Goal: Transaction & Acquisition: Book appointment/travel/reservation

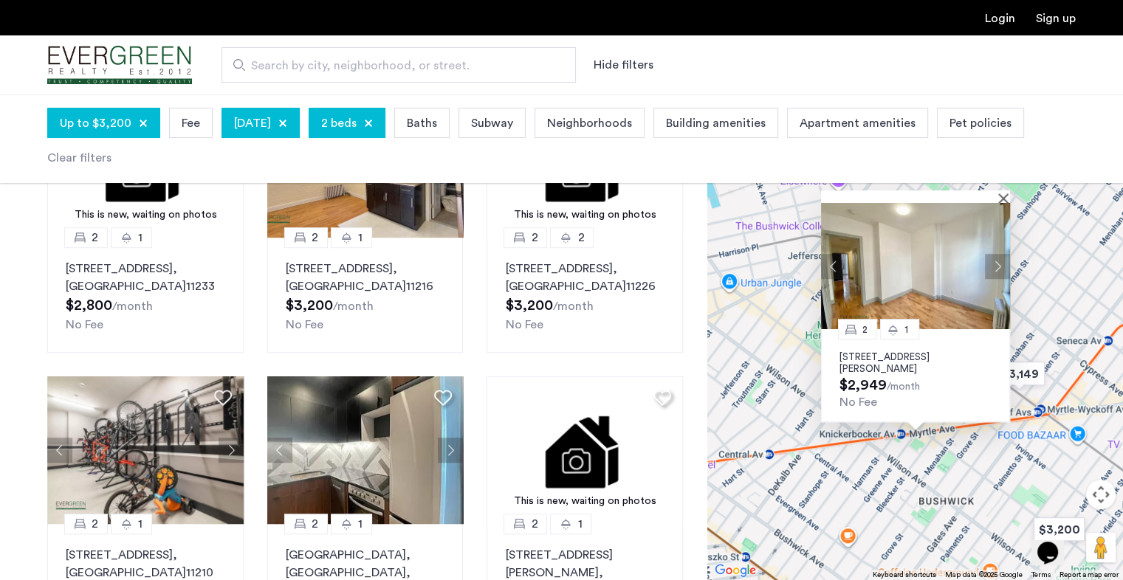
click at [1002, 204] on img at bounding box center [915, 266] width 189 height 126
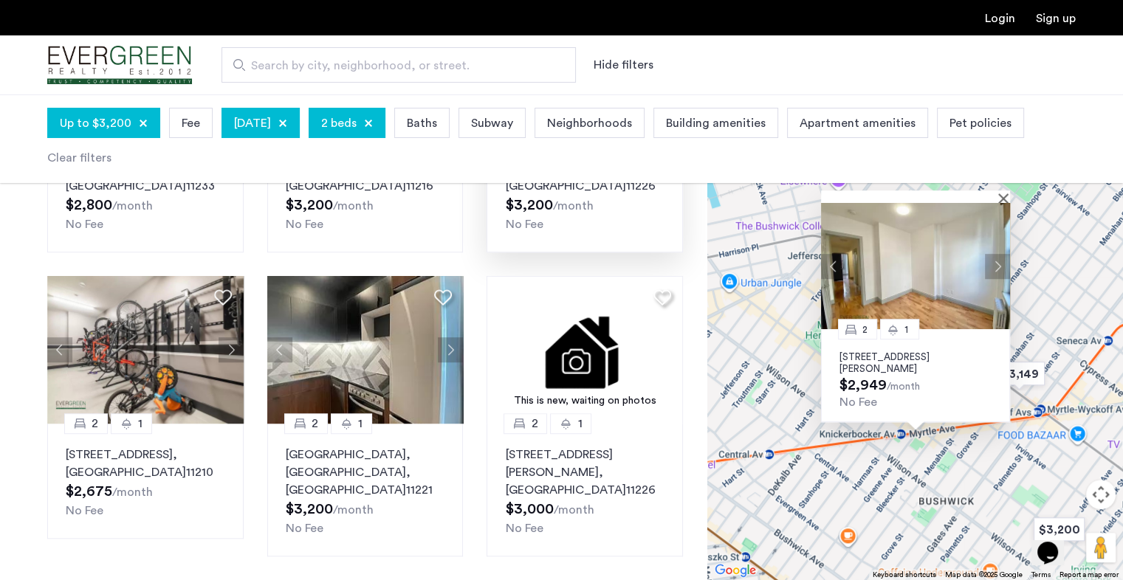
scroll to position [937, 0]
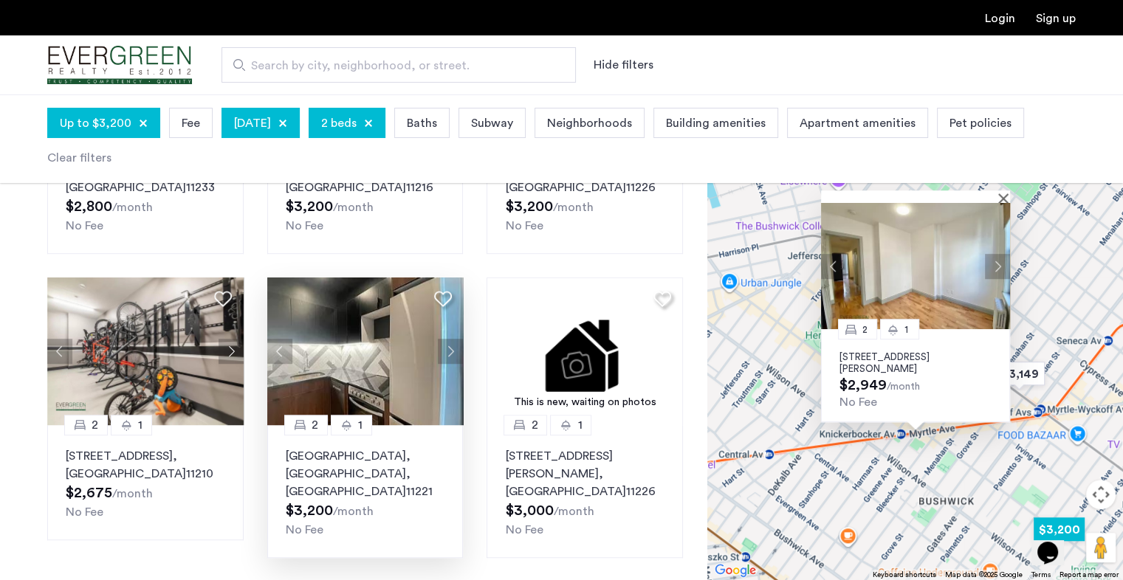
click at [456, 345] on button "Next apartment" at bounding box center [450, 351] width 25 height 25
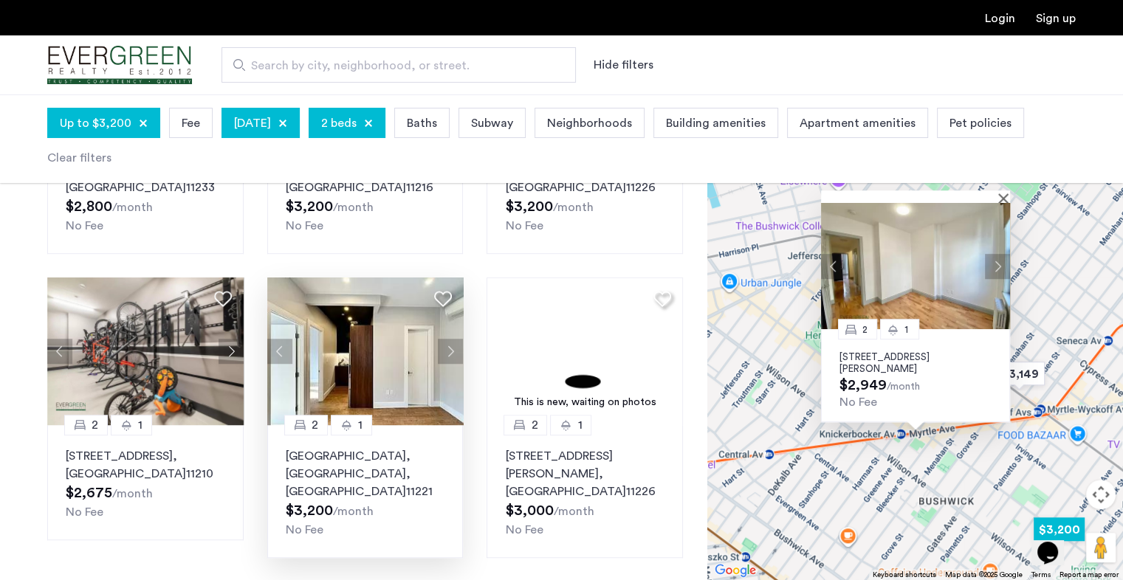
click at [286, 343] on button "Previous apartment" at bounding box center [279, 351] width 25 height 25
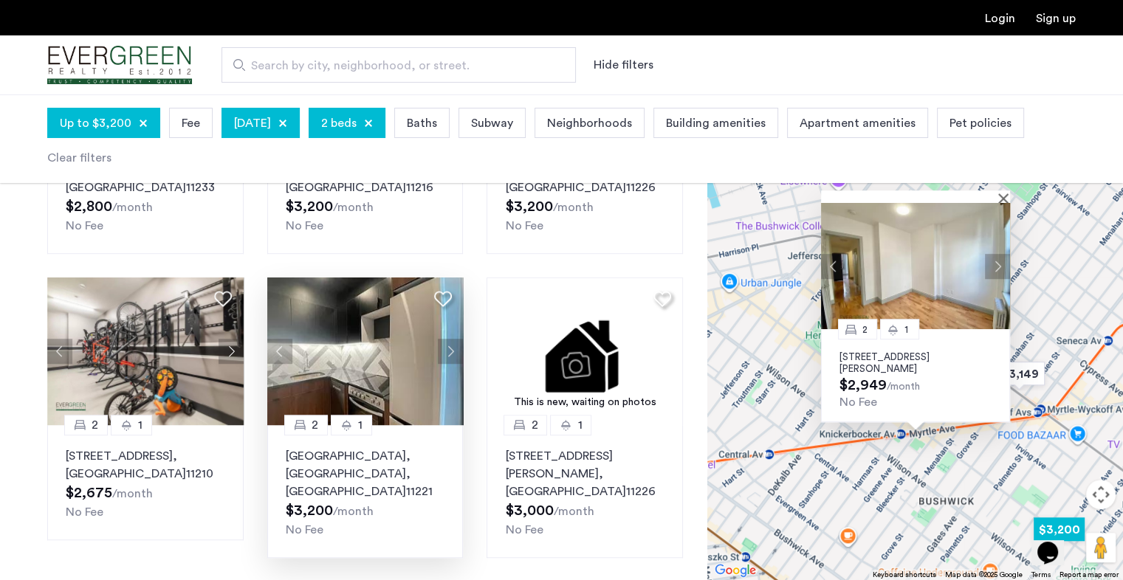
click at [286, 343] on button "Previous apartment" at bounding box center [279, 351] width 25 height 25
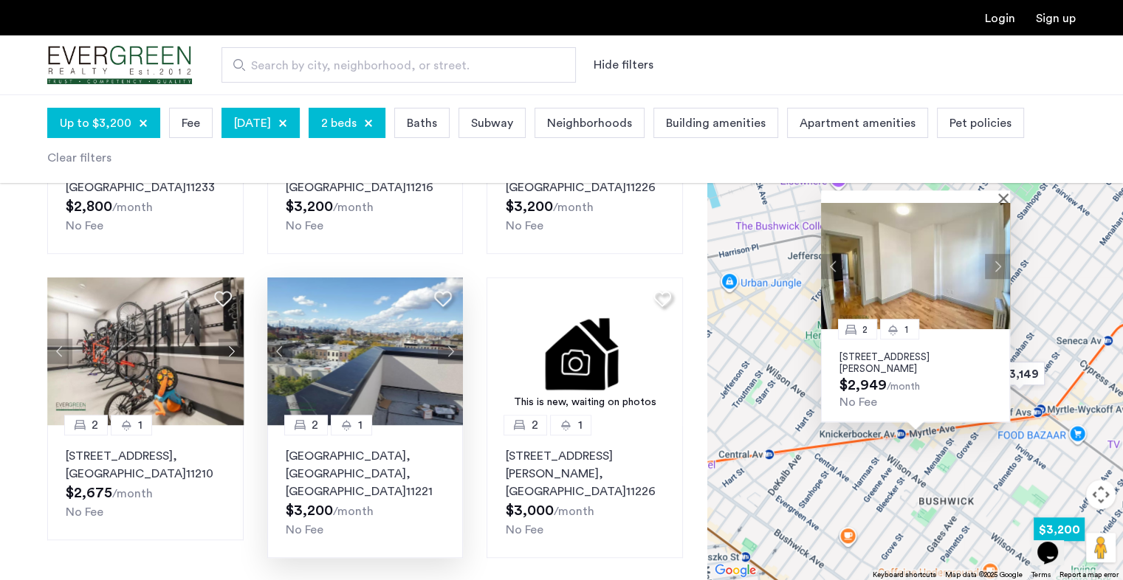
click at [275, 346] on button "Previous apartment" at bounding box center [279, 351] width 25 height 25
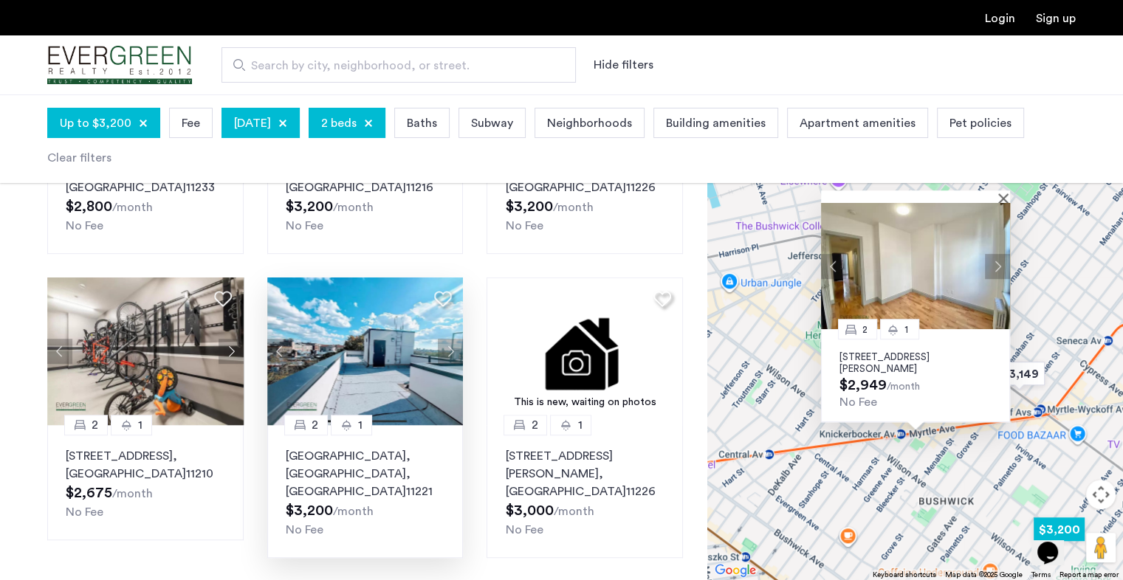
click at [276, 346] on button "Previous apartment" at bounding box center [279, 351] width 25 height 25
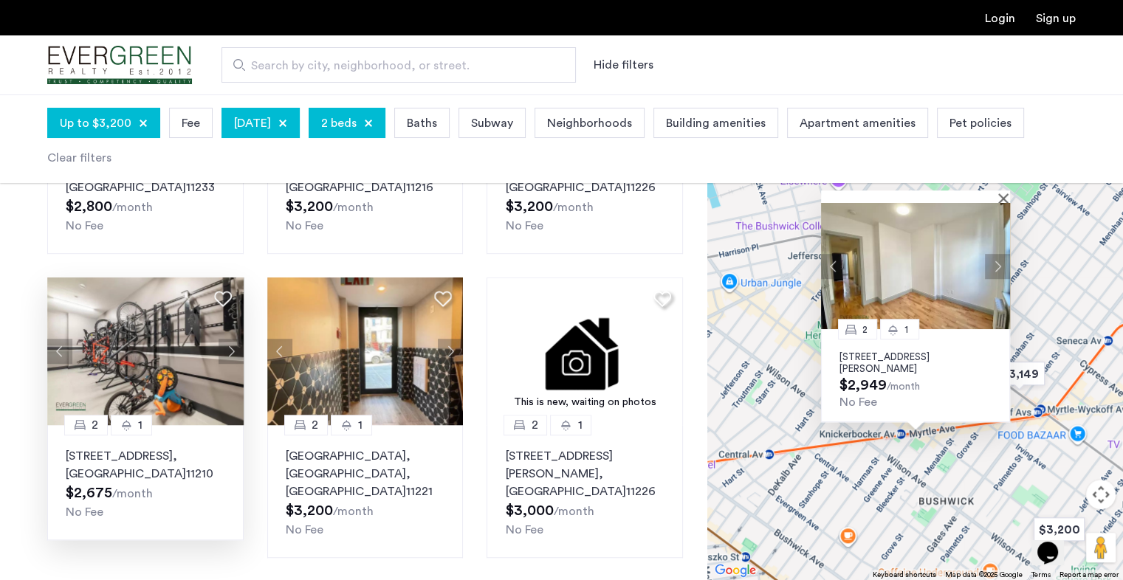
click at [56, 346] on button "Previous apartment" at bounding box center [59, 351] width 25 height 25
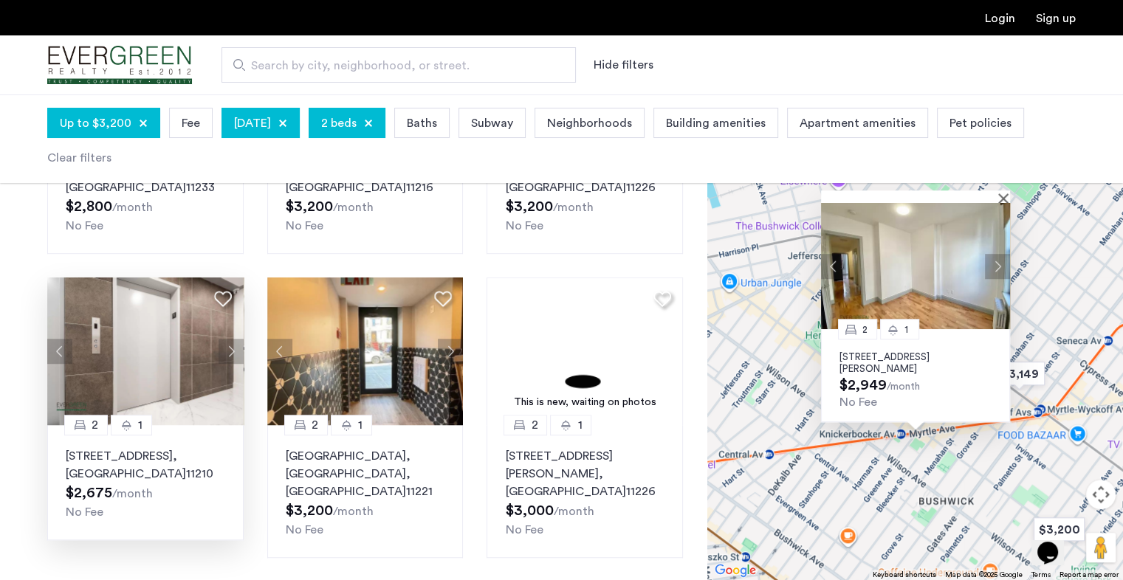
click at [56, 346] on button "Previous apartment" at bounding box center [59, 351] width 25 height 25
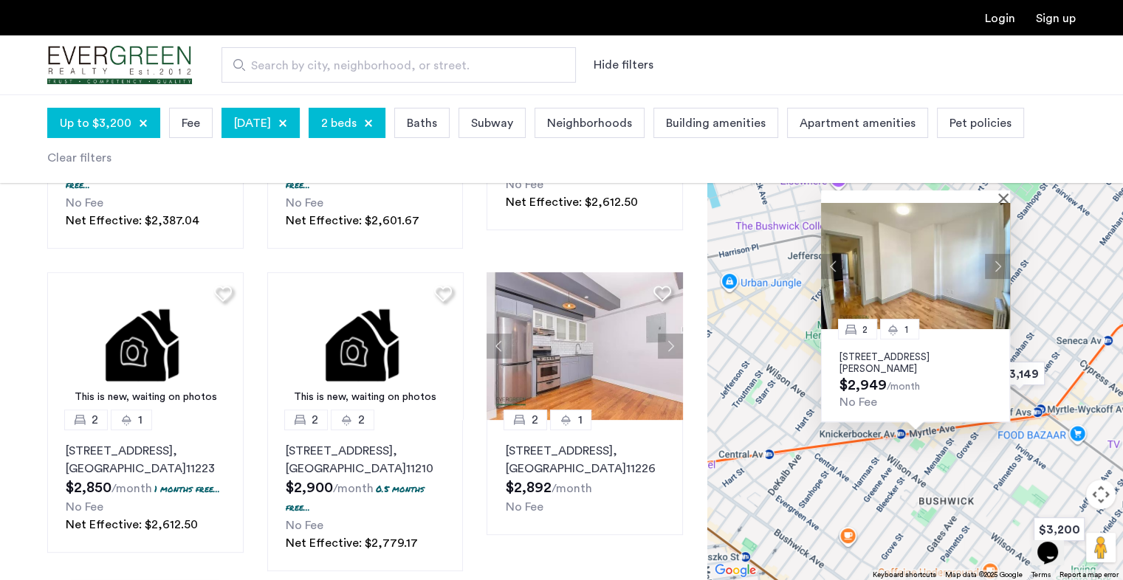
scroll to position [334, 0]
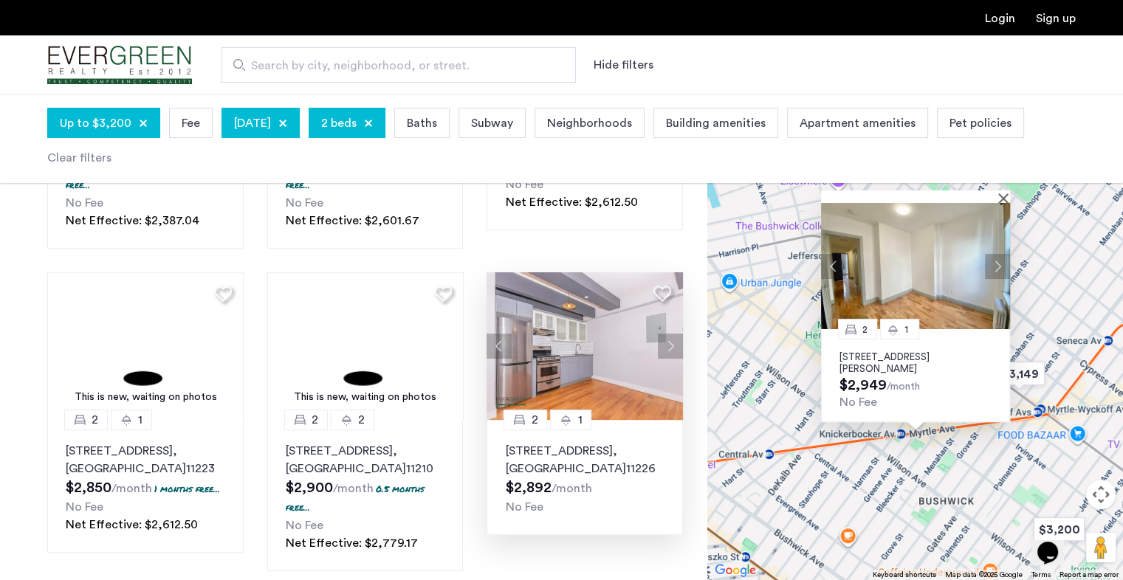
click at [555, 323] on img at bounding box center [584, 346] width 196 height 148
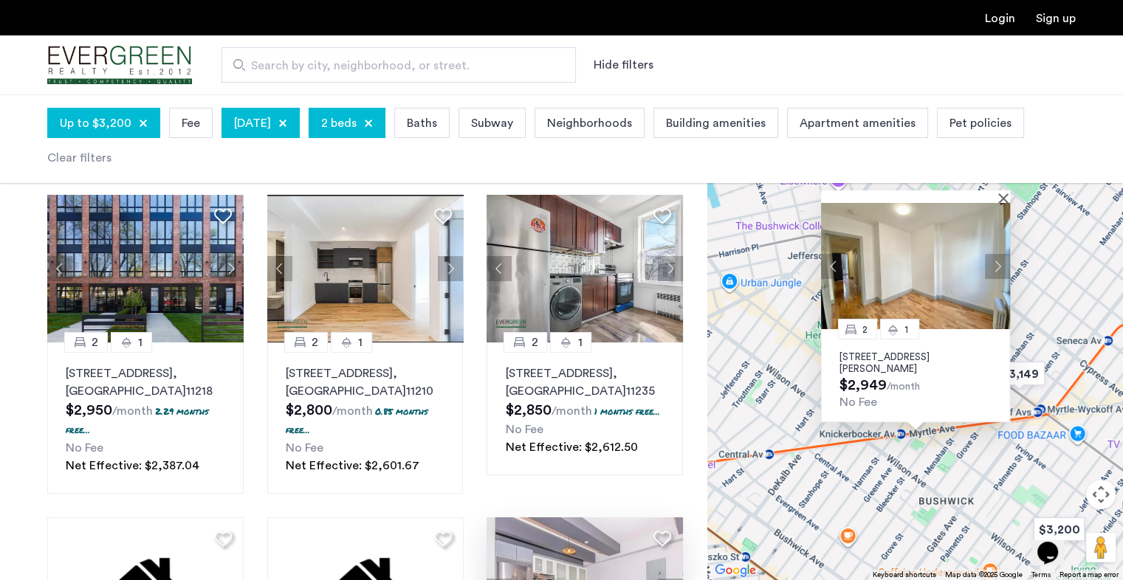
scroll to position [68, 0]
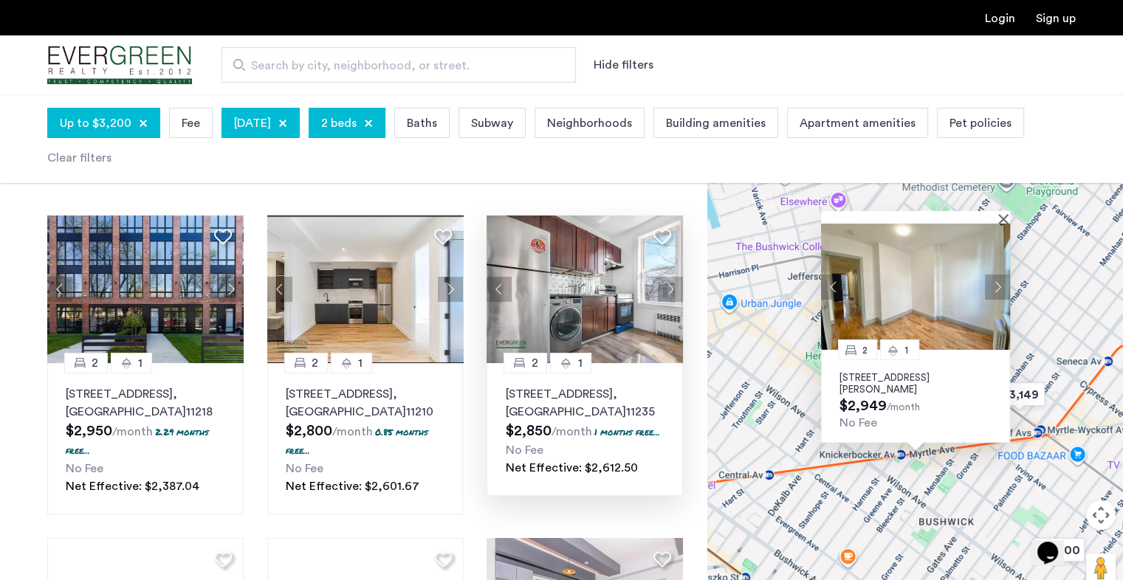
click at [554, 403] on p "2785 East 15th Street, Unit 2F, Brooklyn , NY 11235" at bounding box center [584, 402] width 159 height 35
click at [339, 390] on p "1626 Brooklyn Avenue, Unit 3A, Brooklyn , NY 11210" at bounding box center [365, 402] width 159 height 35
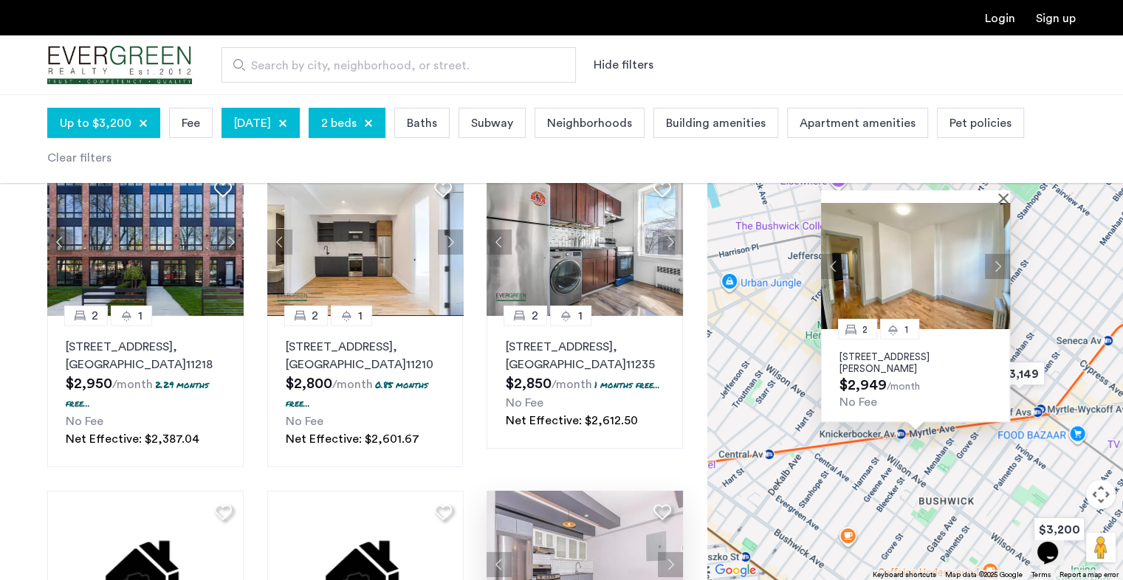
scroll to position [0, 0]
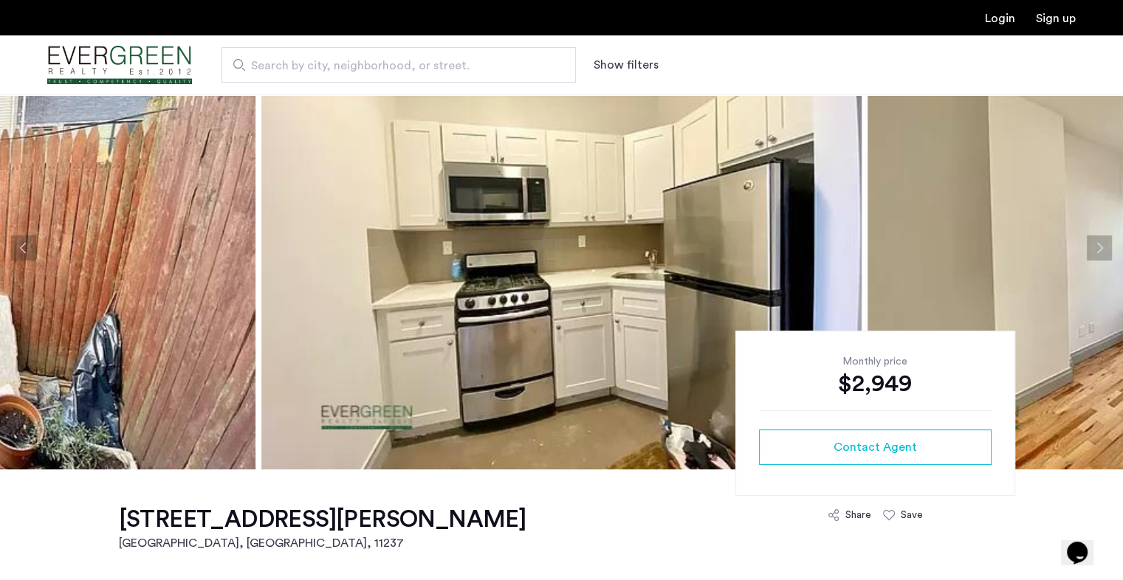
click at [1092, 249] on button "Next apartment" at bounding box center [1098, 247] width 25 height 25
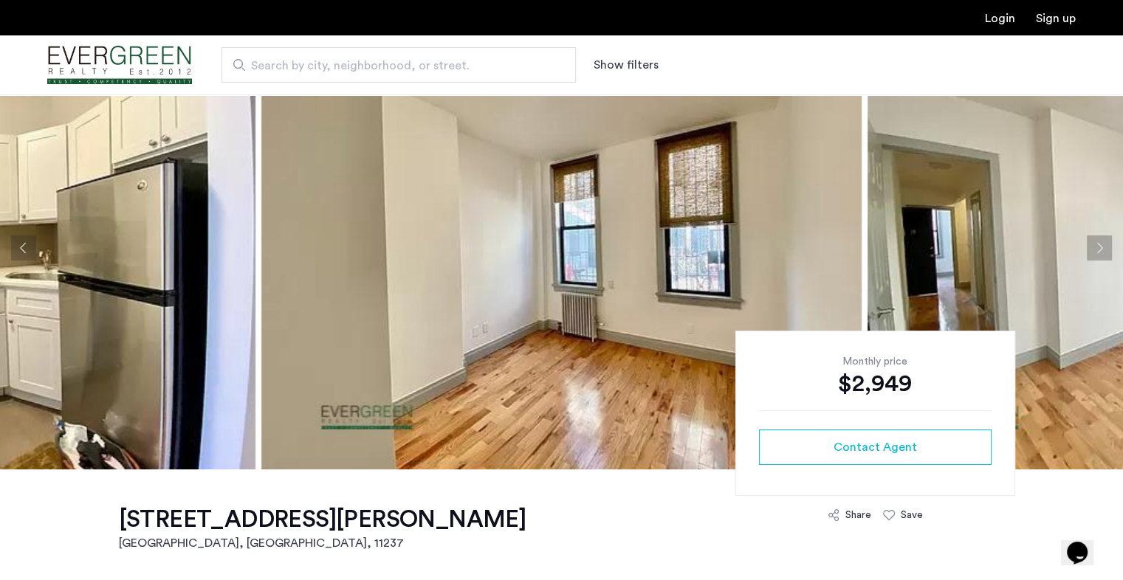
click at [1098, 244] on button "Next apartment" at bounding box center [1098, 247] width 25 height 25
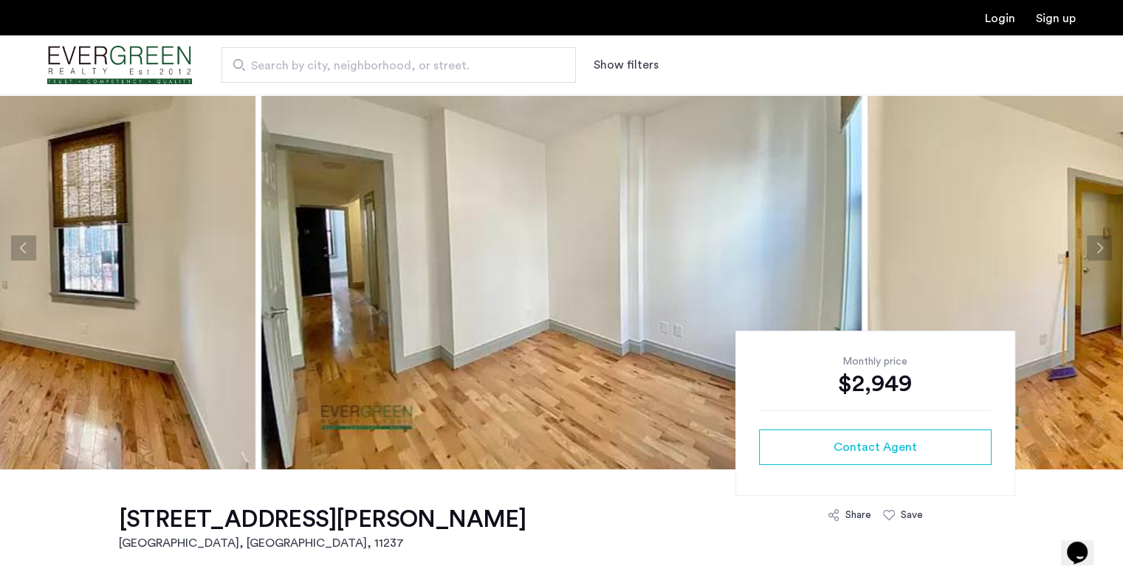
click at [18, 246] on button "Previous apartment" at bounding box center [23, 247] width 25 height 25
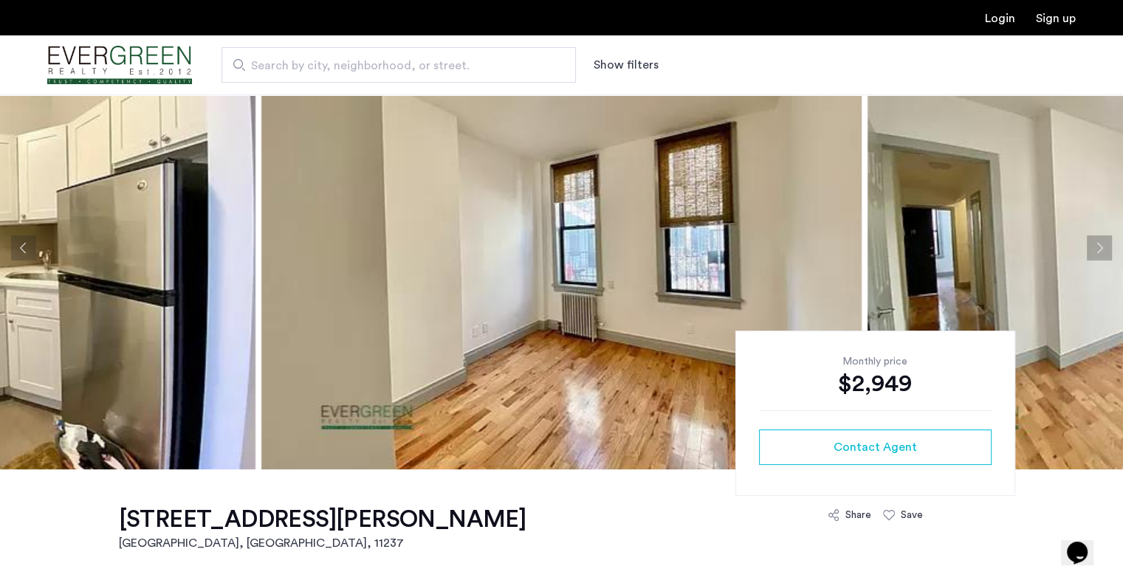
click at [1103, 240] on button "Next apartment" at bounding box center [1098, 247] width 25 height 25
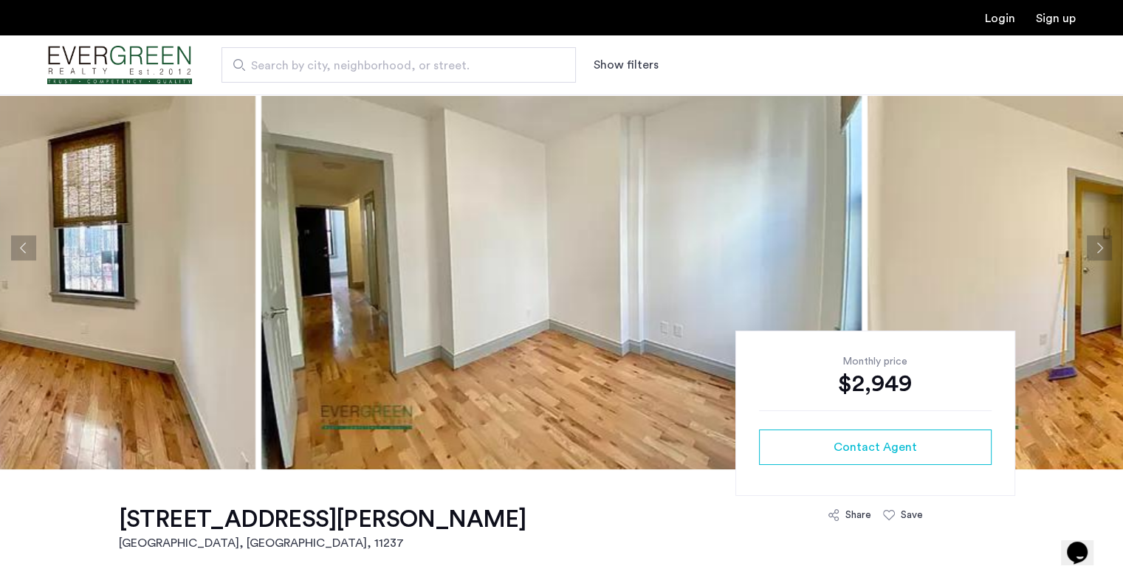
click at [1104, 243] on button "Next apartment" at bounding box center [1098, 247] width 25 height 25
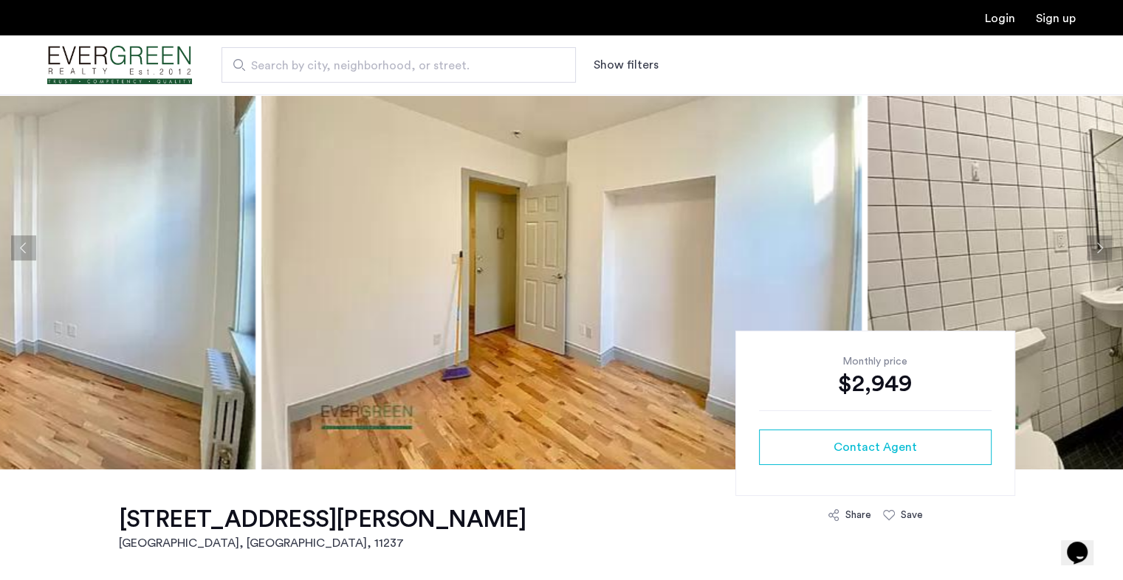
click at [1102, 251] on button "Next apartment" at bounding box center [1098, 247] width 25 height 25
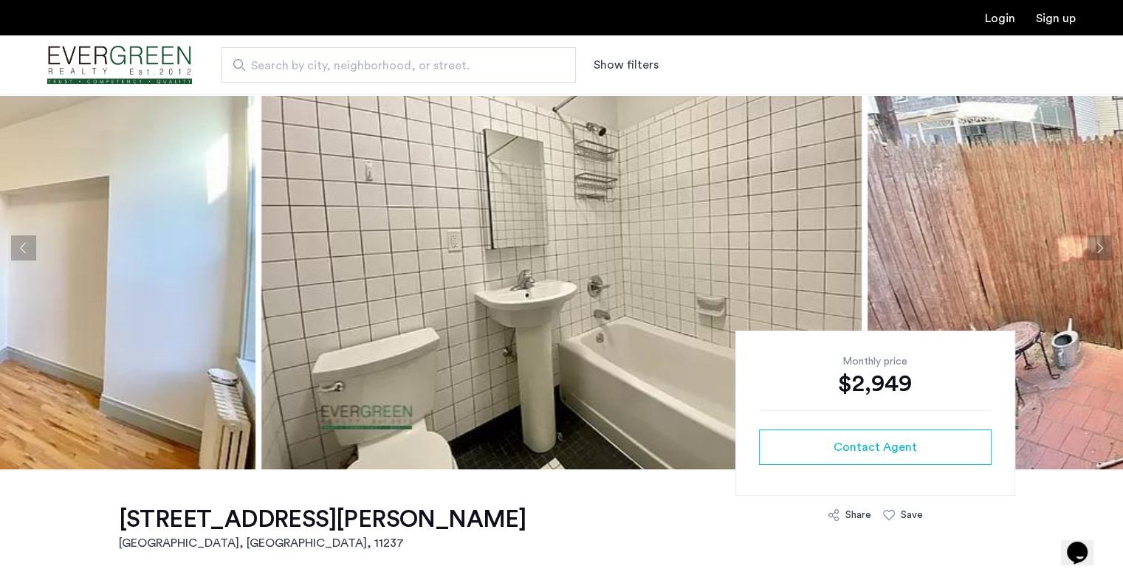
click at [1102, 251] on button "Next apartment" at bounding box center [1098, 247] width 25 height 25
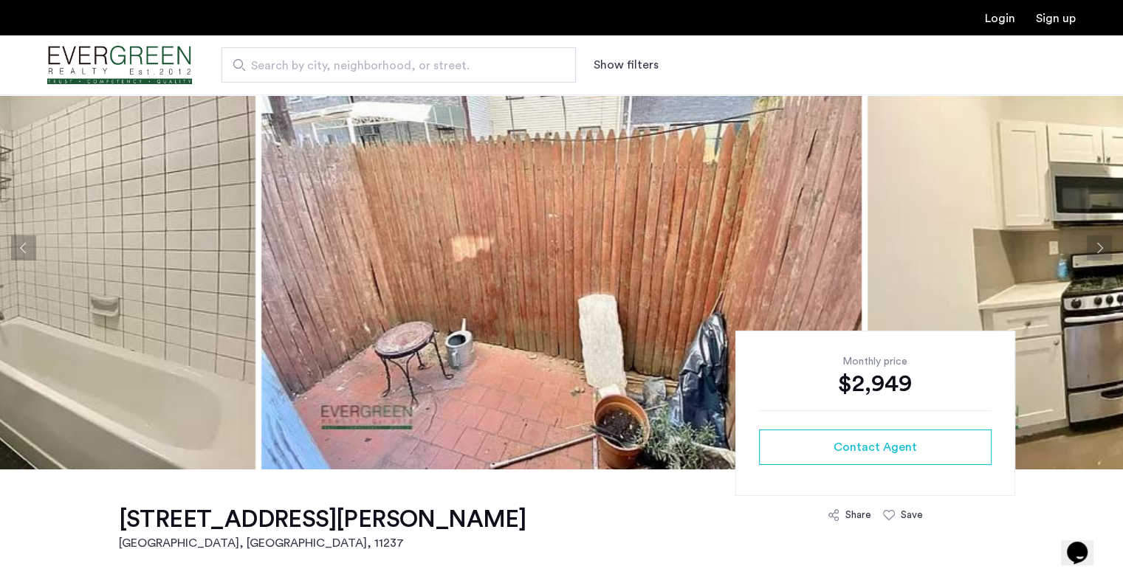
click at [1095, 249] on button "Next apartment" at bounding box center [1098, 247] width 25 height 25
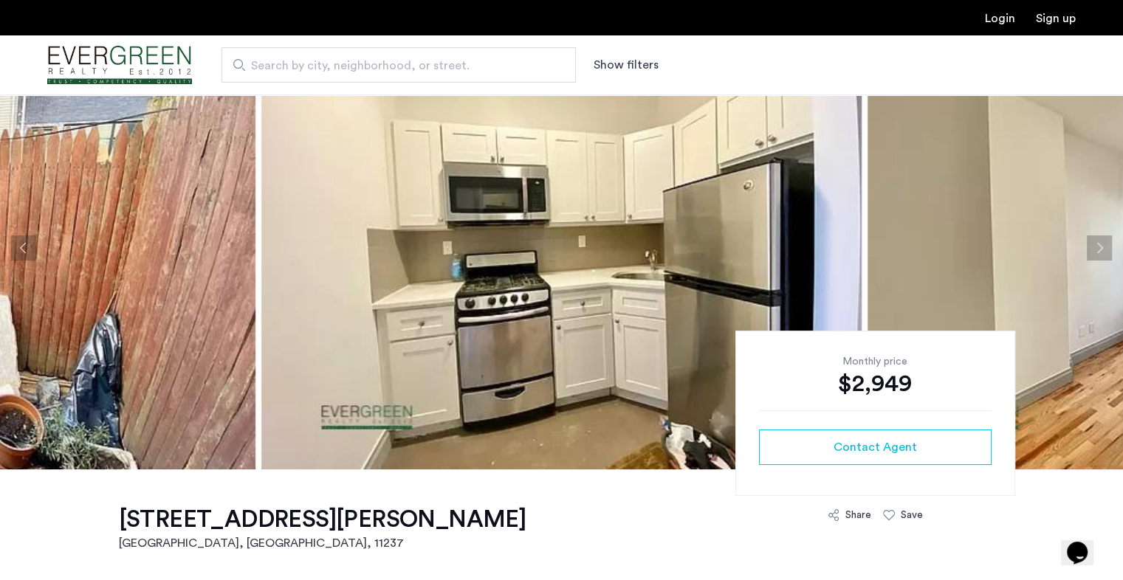
click at [21, 237] on button "Previous apartment" at bounding box center [23, 247] width 25 height 25
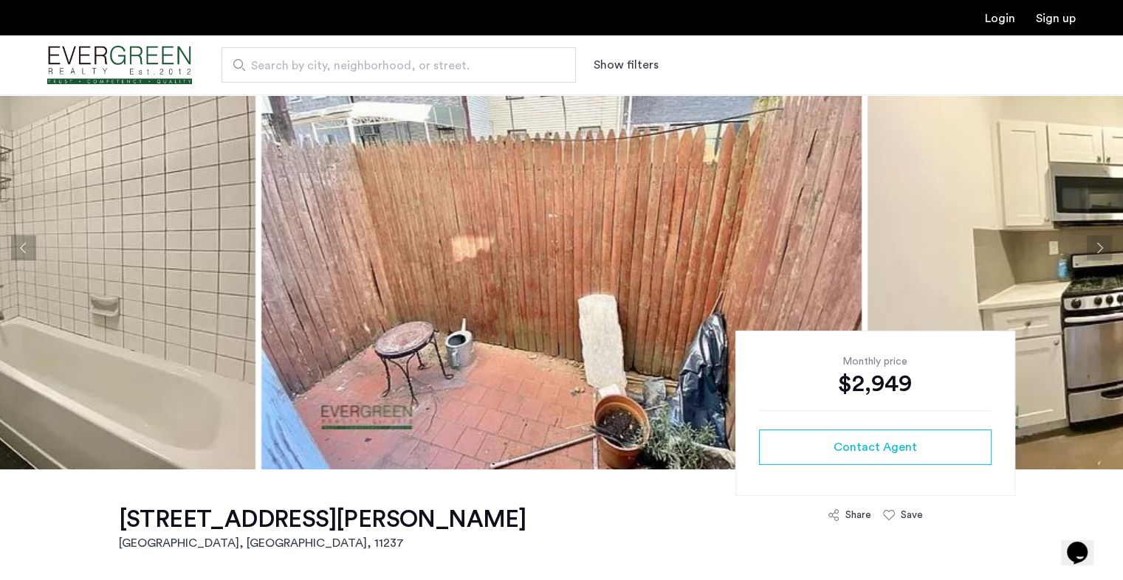
click at [1100, 252] on button "Next apartment" at bounding box center [1098, 247] width 25 height 25
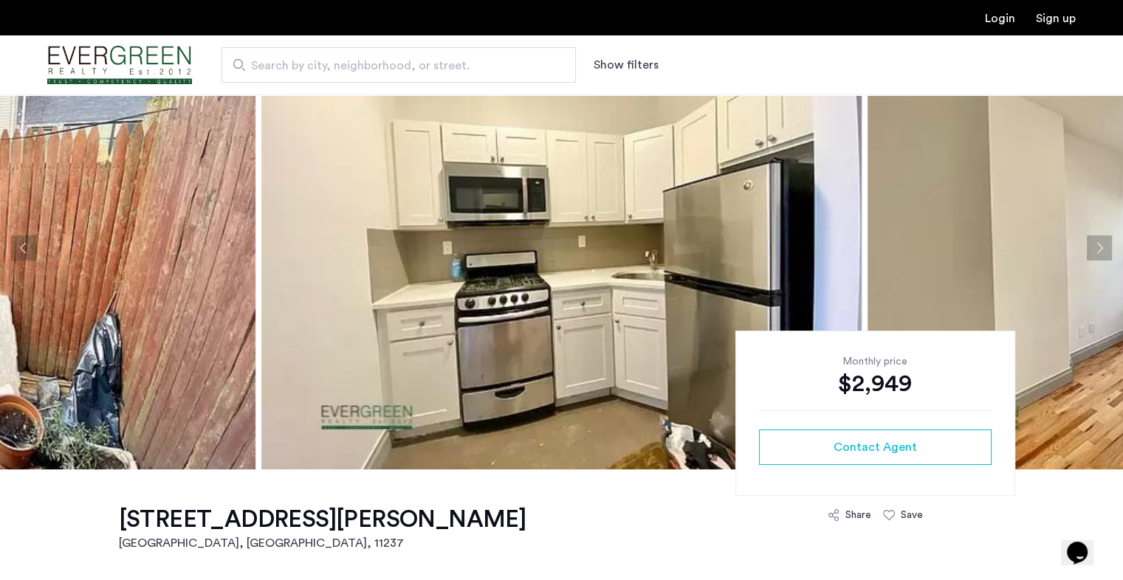
click at [1099, 252] on button "Next apartment" at bounding box center [1098, 247] width 25 height 25
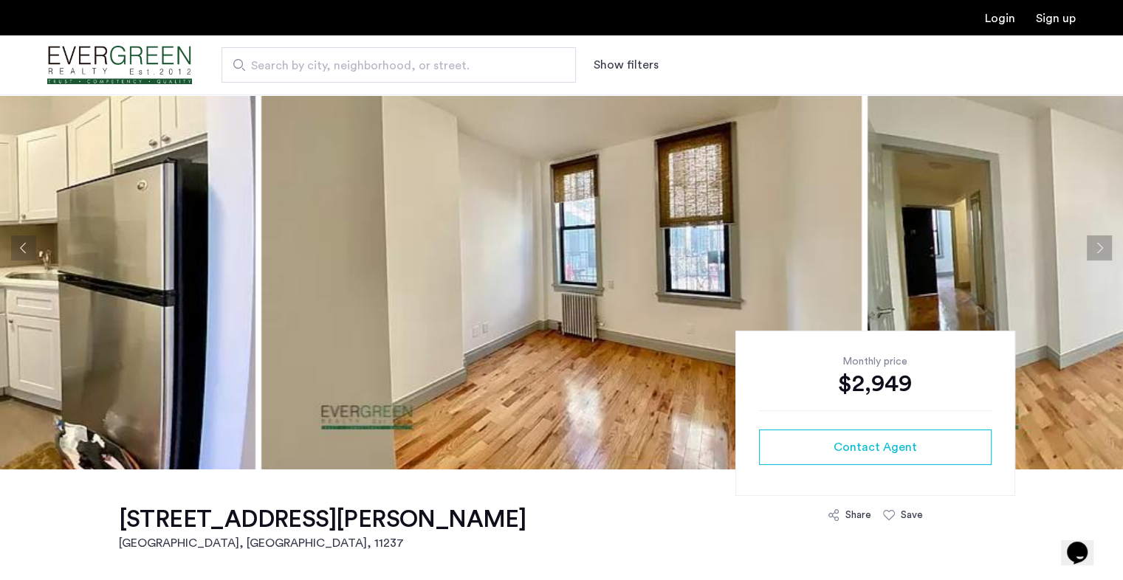
click at [1093, 244] on button "Next apartment" at bounding box center [1098, 247] width 25 height 25
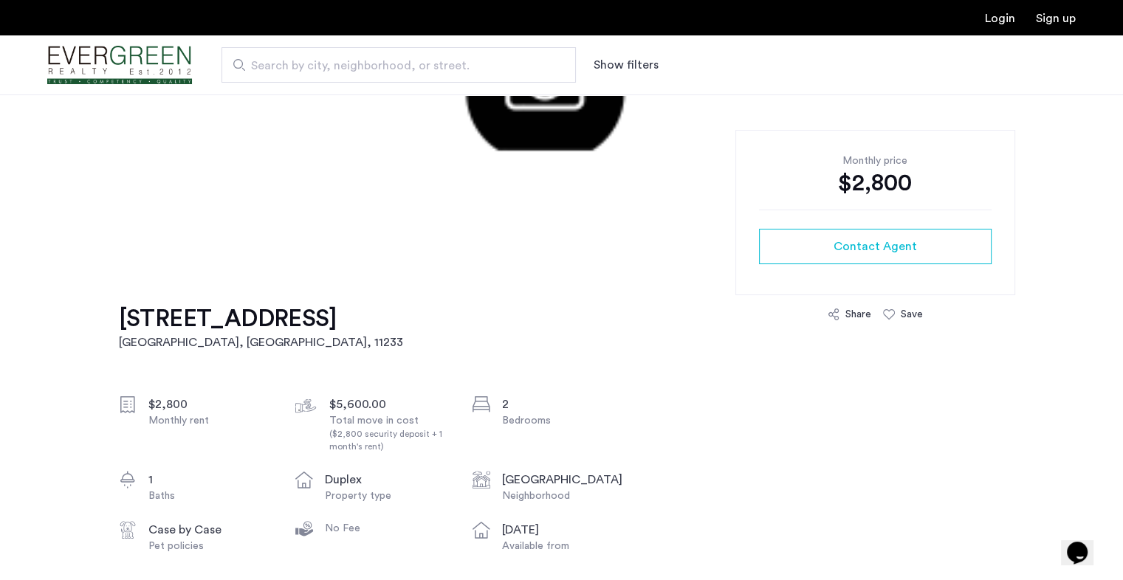
scroll to position [273, 0]
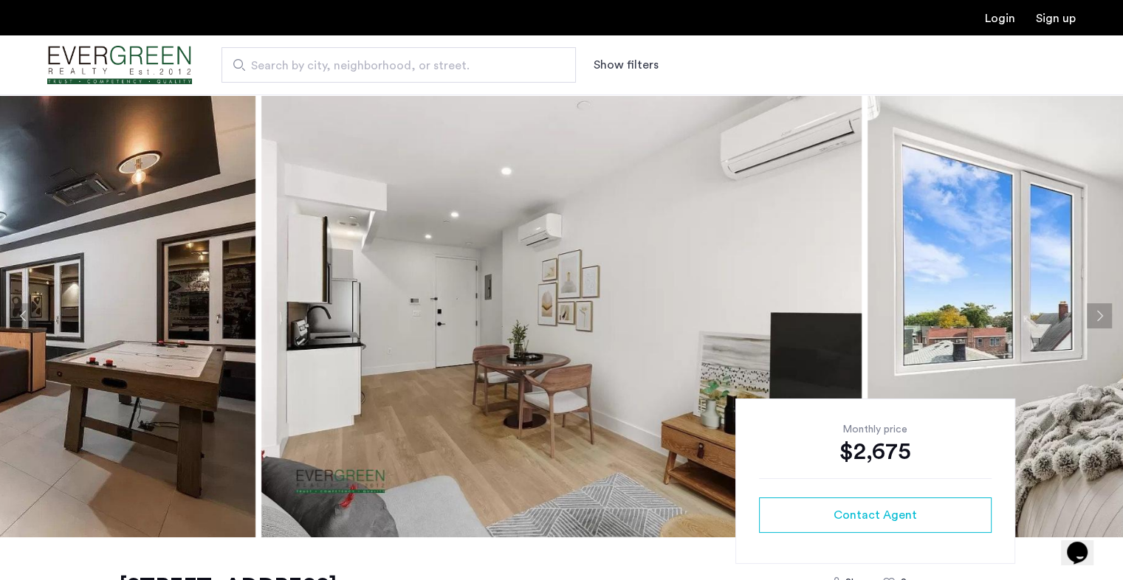
click at [17, 318] on button "Previous apartment" at bounding box center [23, 315] width 25 height 25
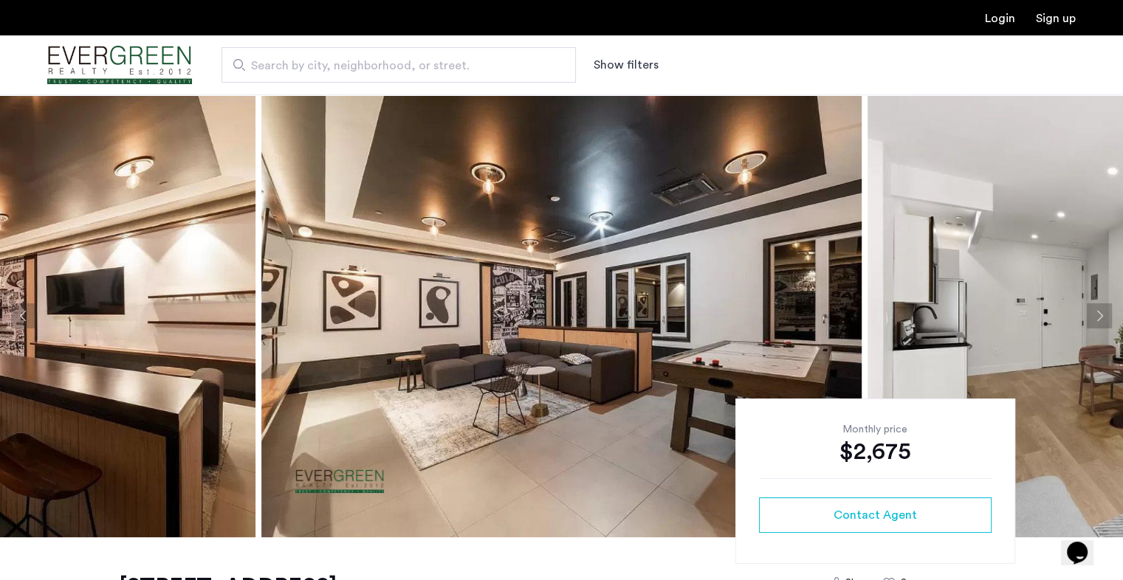
click at [17, 318] on button "Previous apartment" at bounding box center [23, 315] width 25 height 25
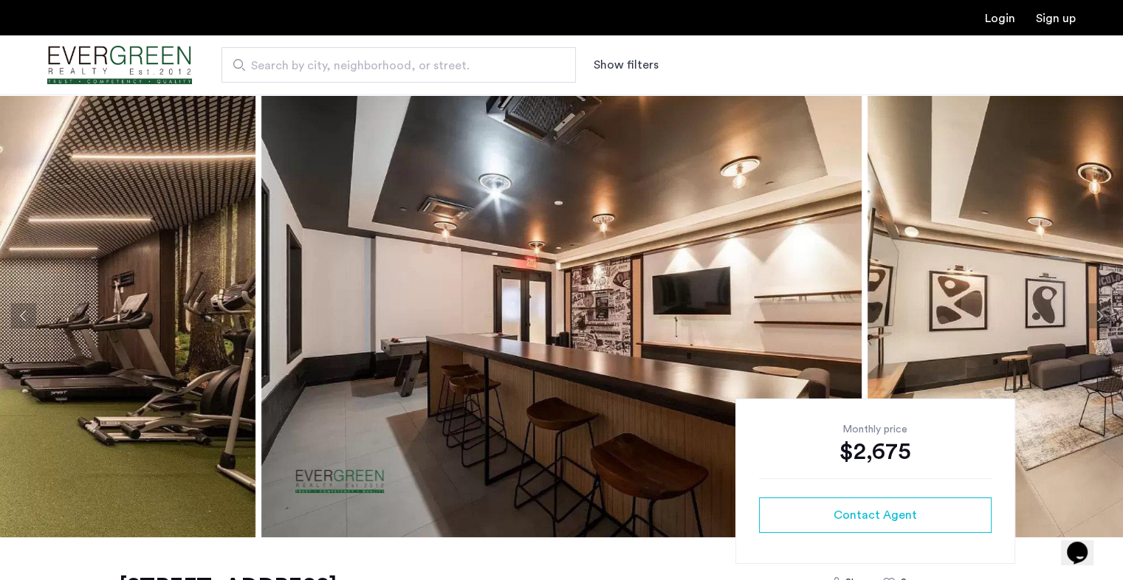
click at [17, 318] on button "Previous apartment" at bounding box center [23, 315] width 25 height 25
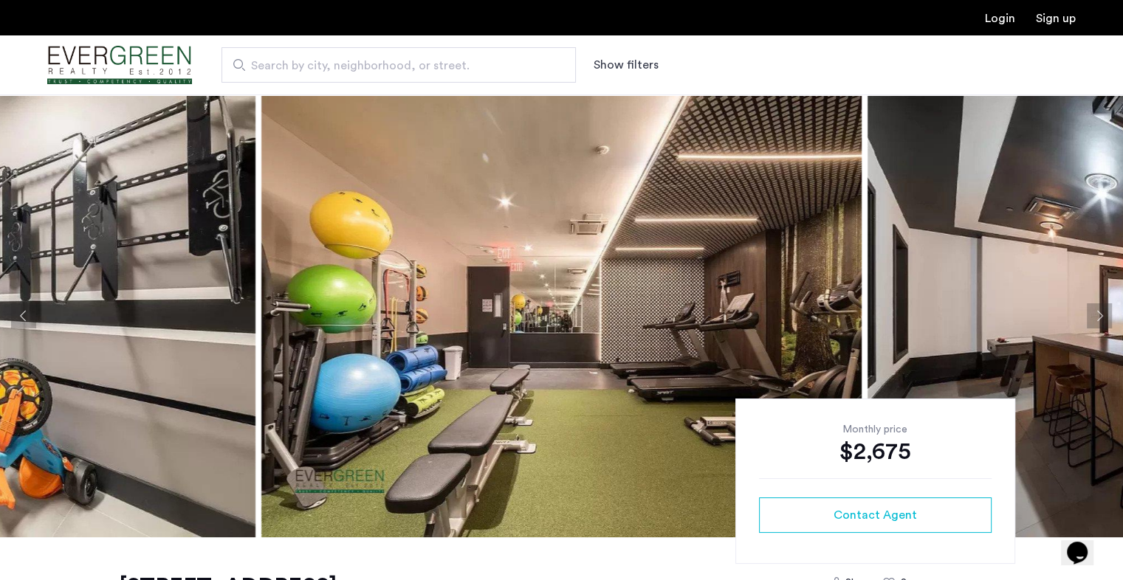
click at [17, 318] on button "Previous apartment" at bounding box center [23, 315] width 25 height 25
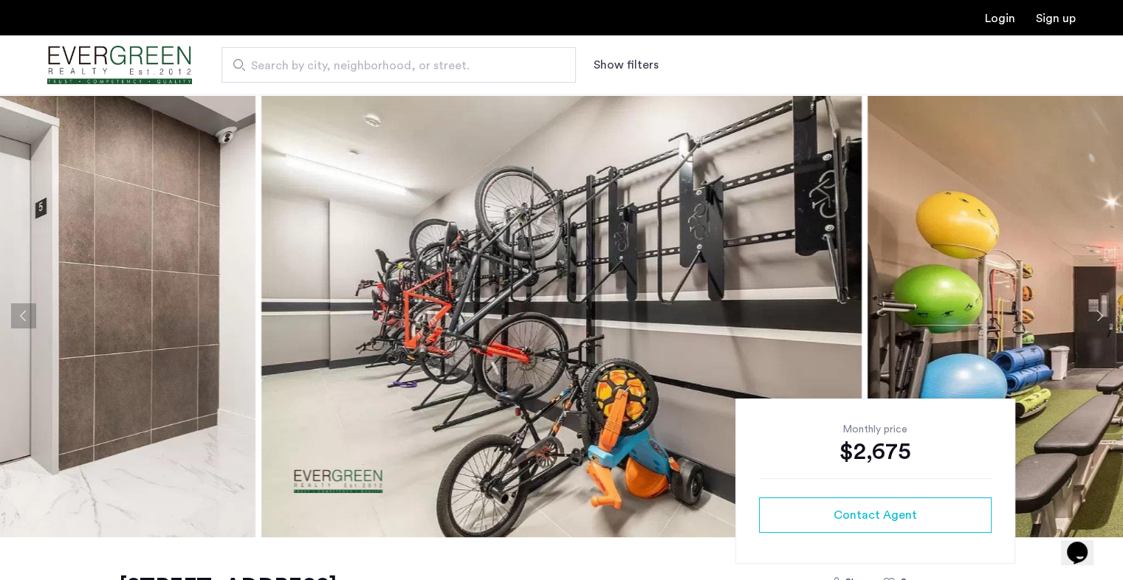
click at [18, 315] on button "Previous apartment" at bounding box center [23, 315] width 25 height 25
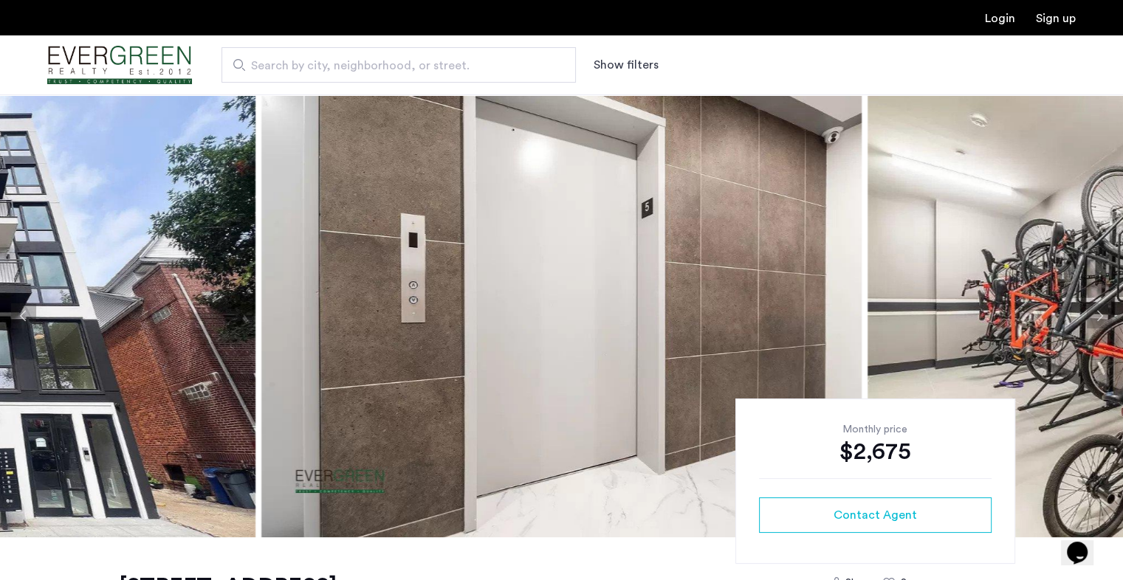
click at [18, 315] on button "Previous apartment" at bounding box center [23, 315] width 25 height 25
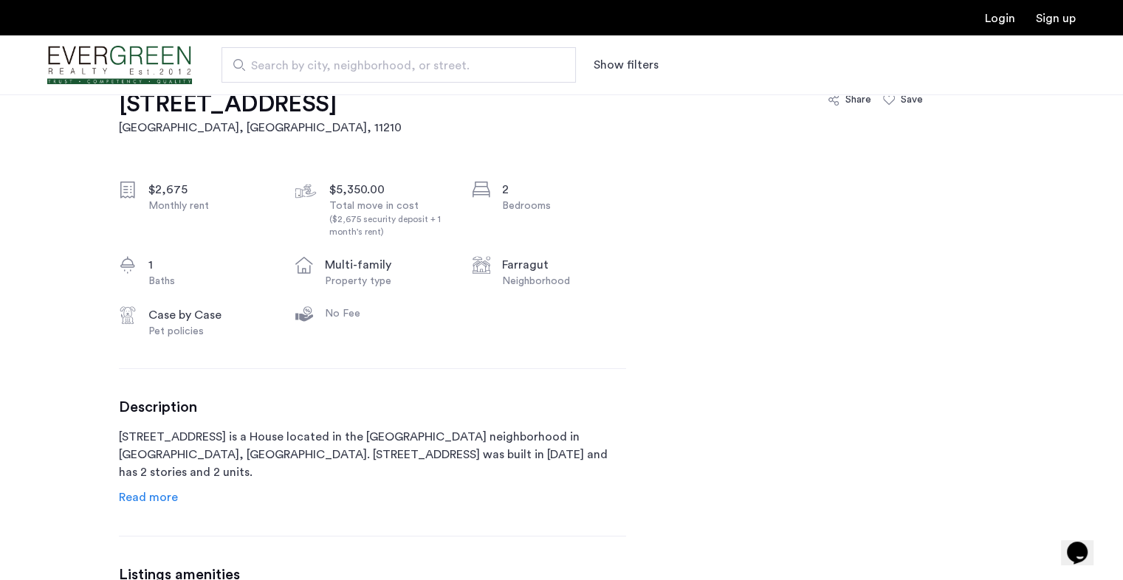
scroll to position [484, 0]
click at [204, 125] on h2 "Brooklyn, NY , 11210" at bounding box center [260, 127] width 283 height 18
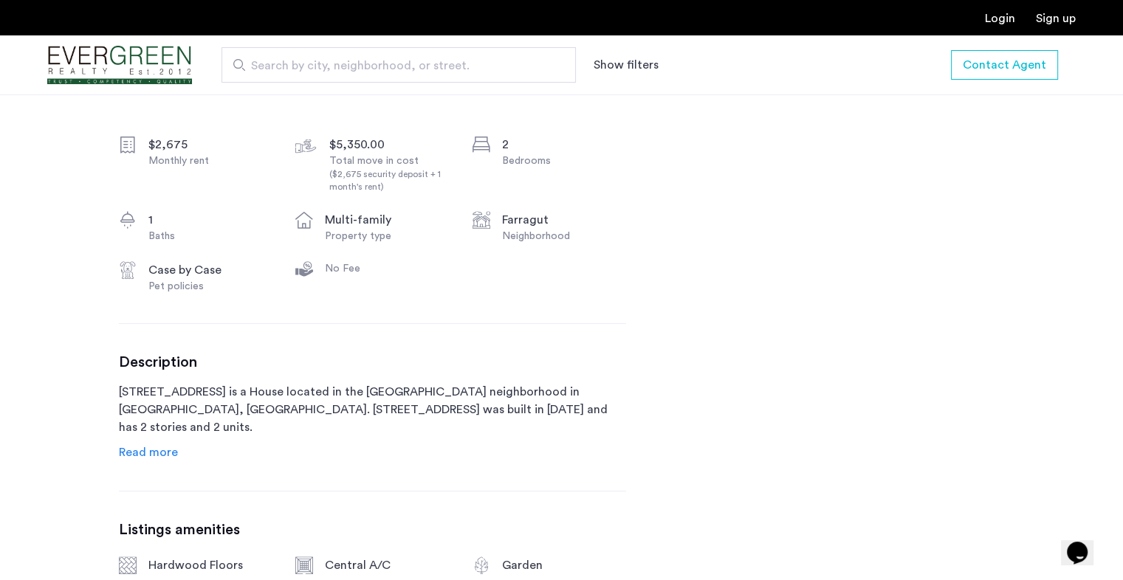
scroll to position [534, 0]
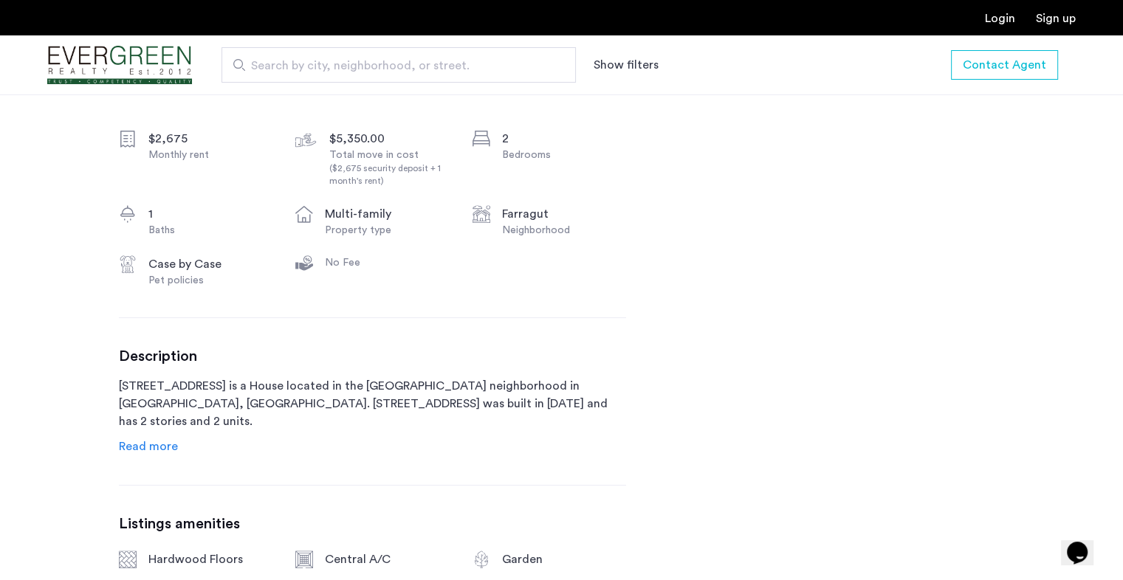
click at [154, 438] on link "Read more" at bounding box center [148, 447] width 59 height 18
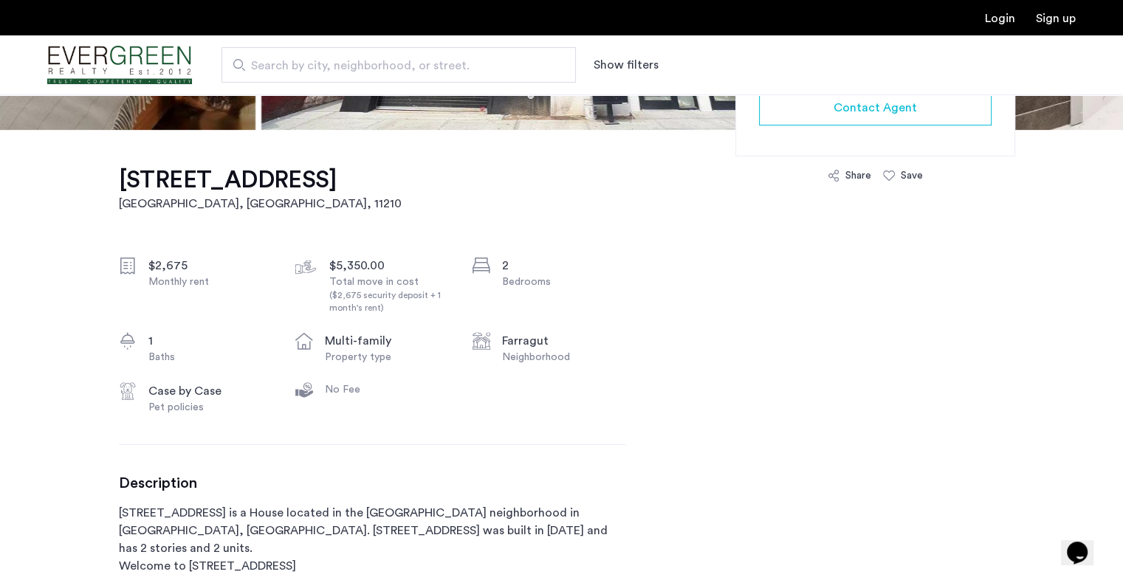
scroll to position [194, 0]
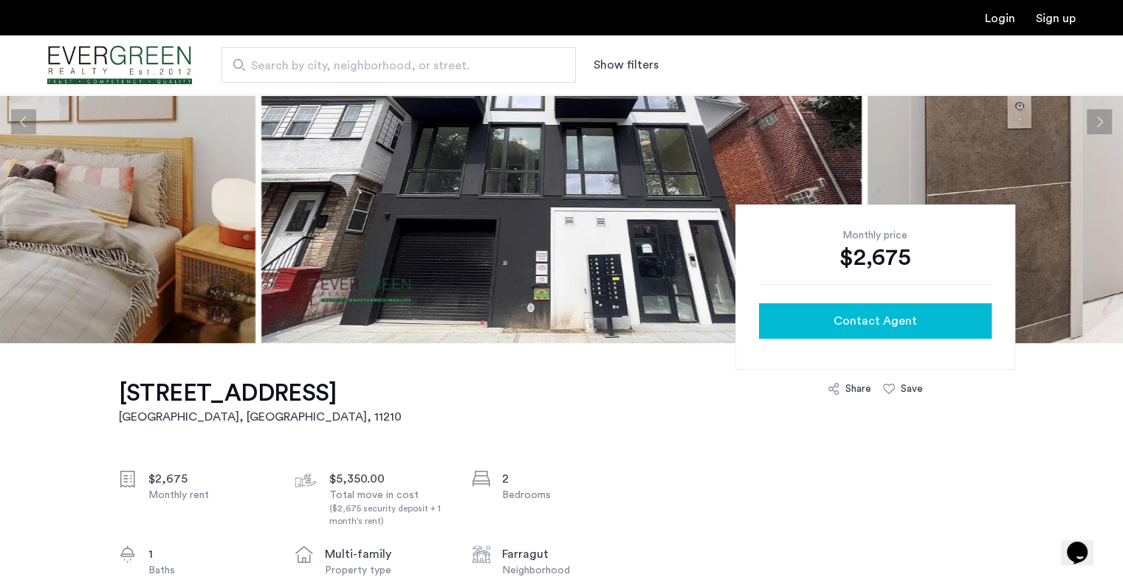
click at [819, 327] on div "Contact Agent" at bounding box center [874, 321] width 209 height 18
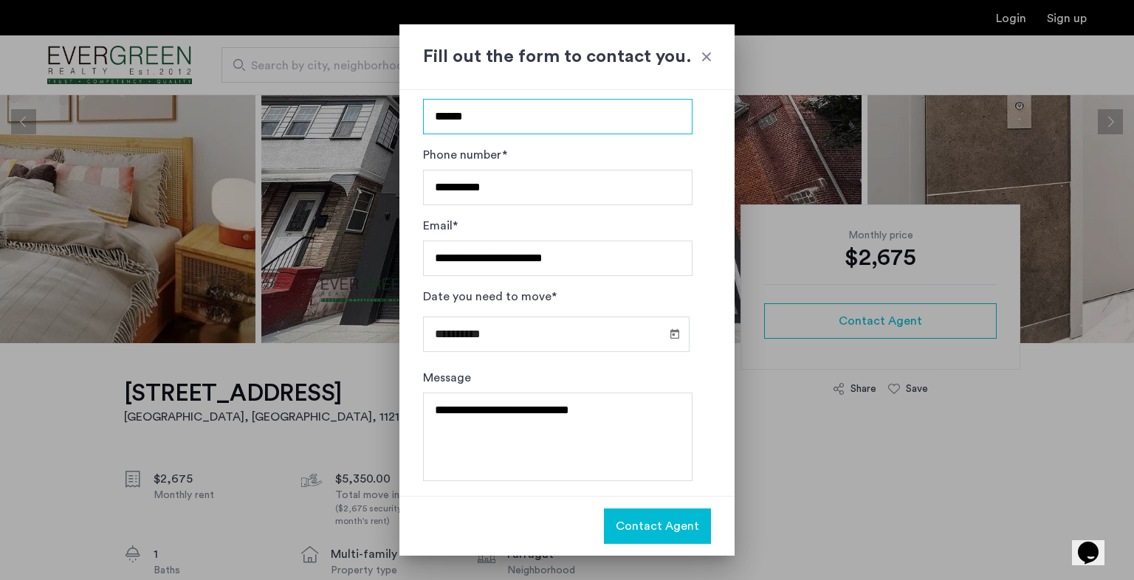
scroll to position [38, 0]
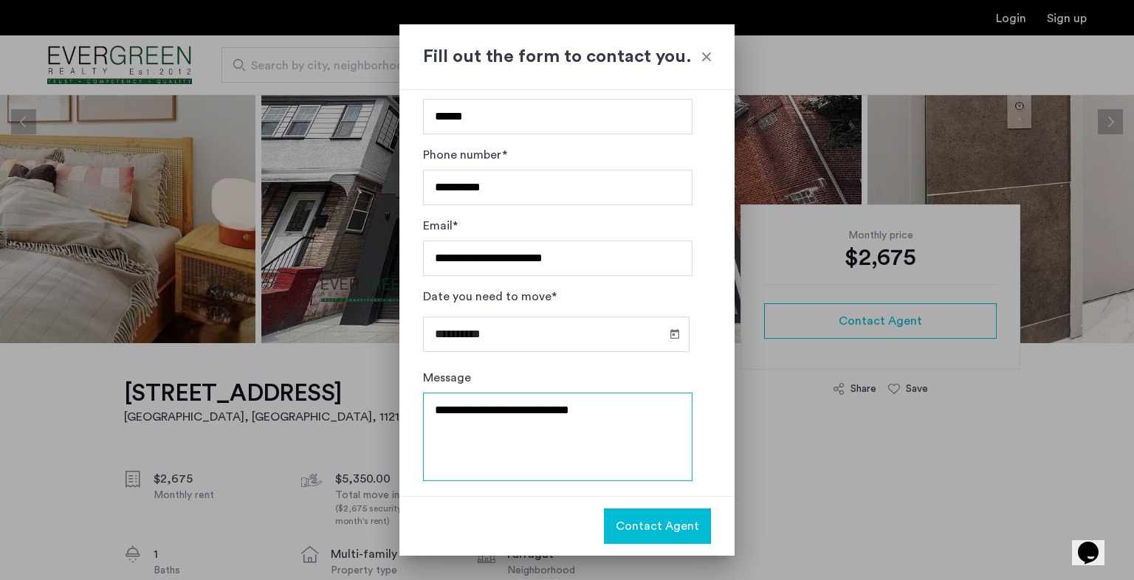
click at [439, 404] on textarea "**********" at bounding box center [557, 437] width 269 height 89
click at [626, 405] on textarea "**********" at bounding box center [557, 437] width 269 height 89
type textarea "**********"
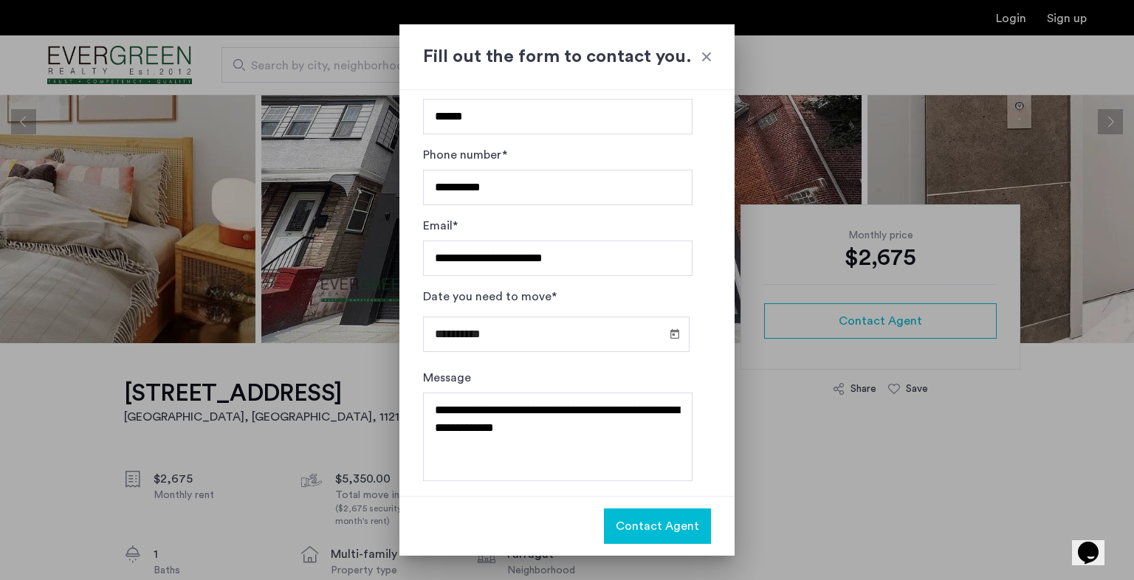
click at [684, 527] on span "Contact Agent" at bounding box center [656, 526] width 83 height 18
click at [461, 331] on input "**********" at bounding box center [556, 334] width 266 height 35
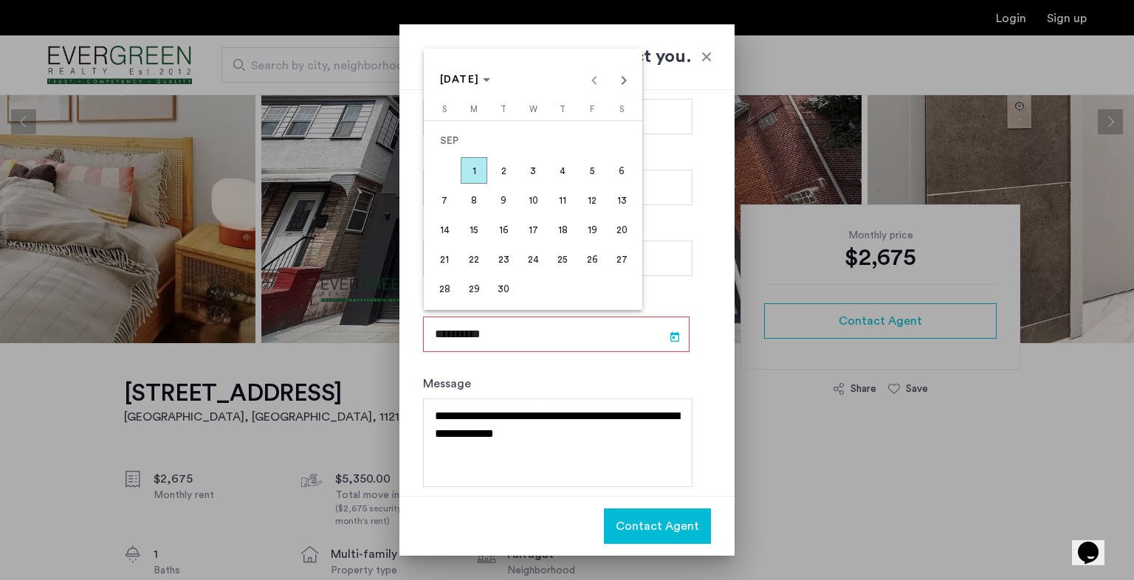
click at [555, 172] on span "4" at bounding box center [562, 170] width 27 height 27
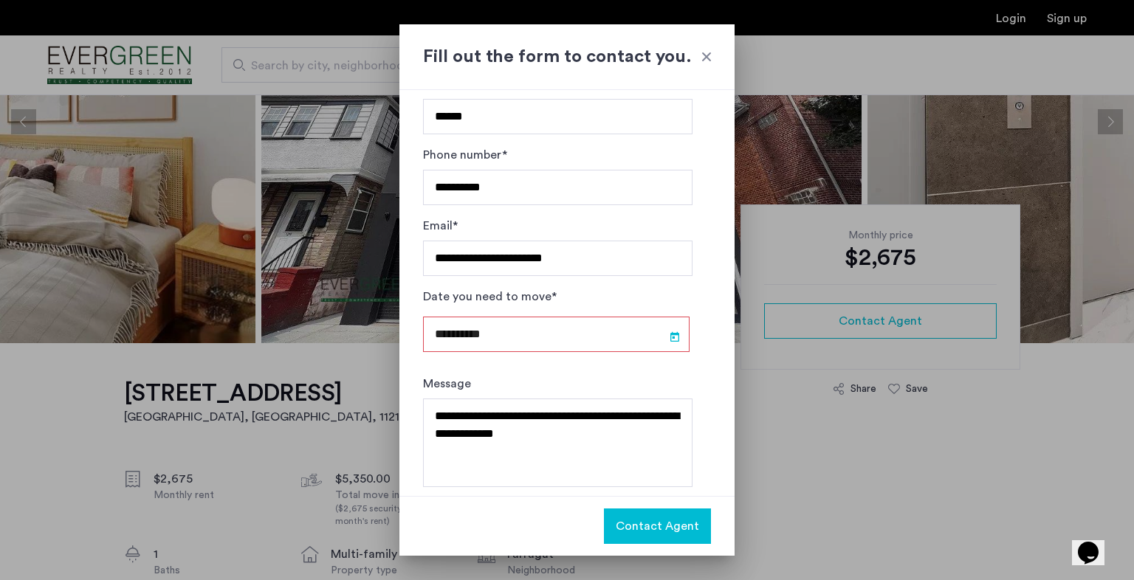
type input "**********"
click at [654, 524] on span "Contact Agent" at bounding box center [656, 526] width 83 height 18
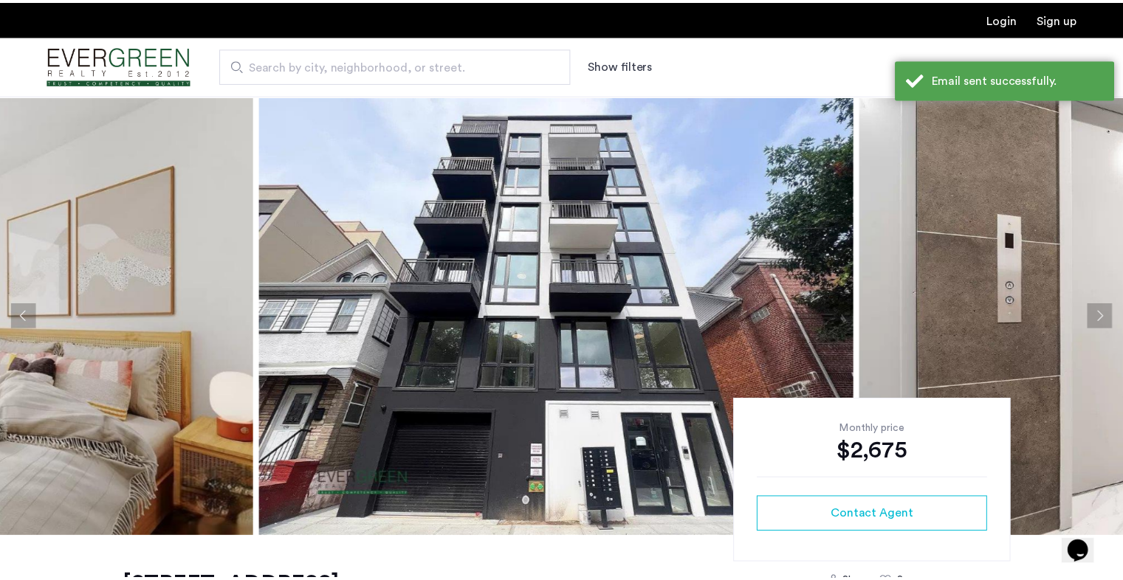
scroll to position [194, 0]
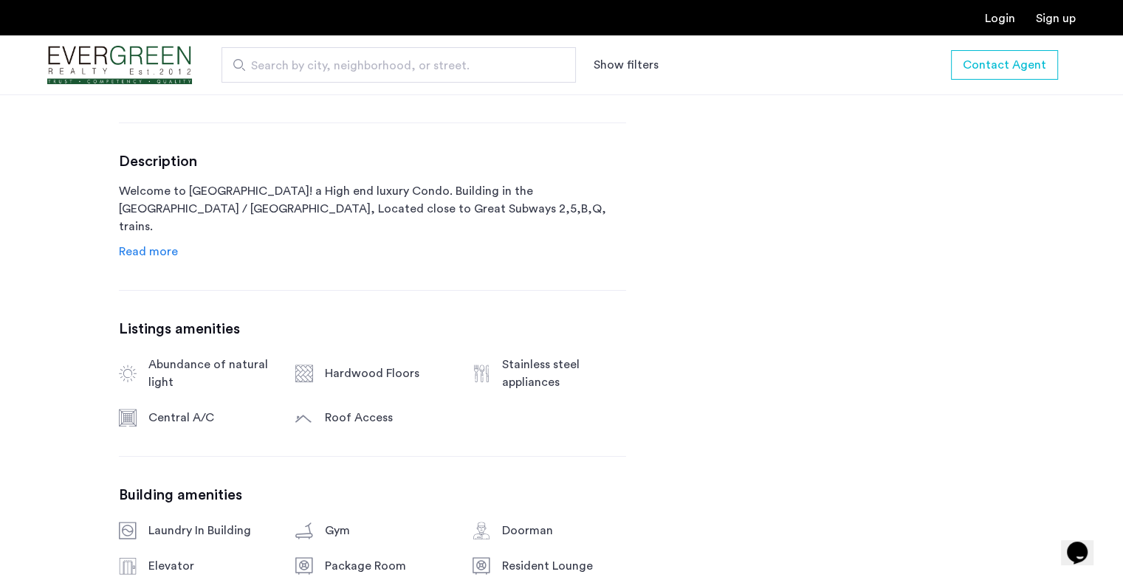
scroll to position [442, 0]
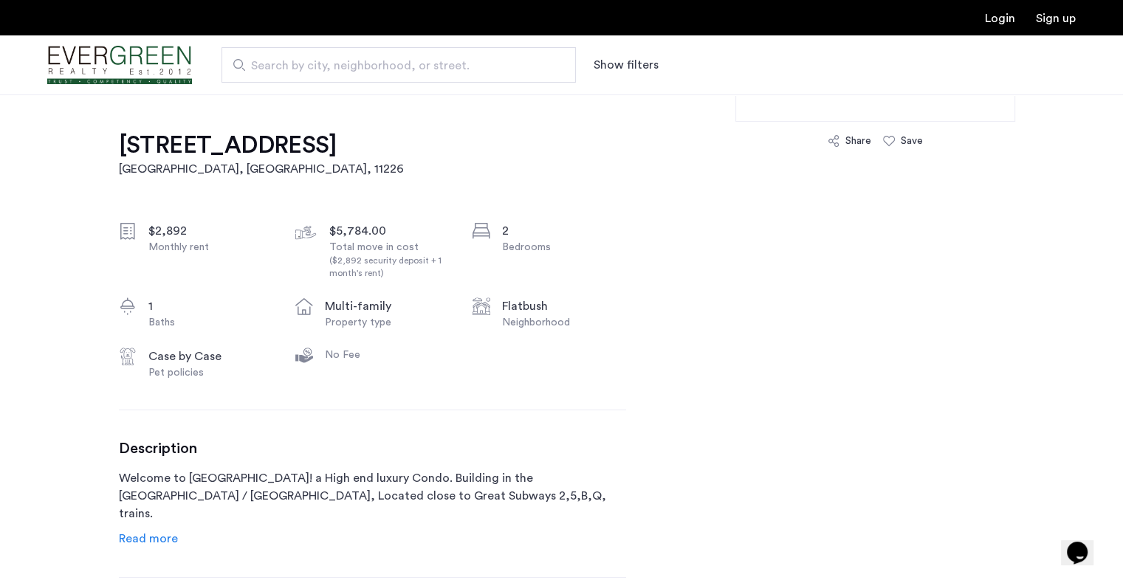
click at [171, 132] on h1 "[STREET_ADDRESS]" at bounding box center [261, 146] width 285 height 30
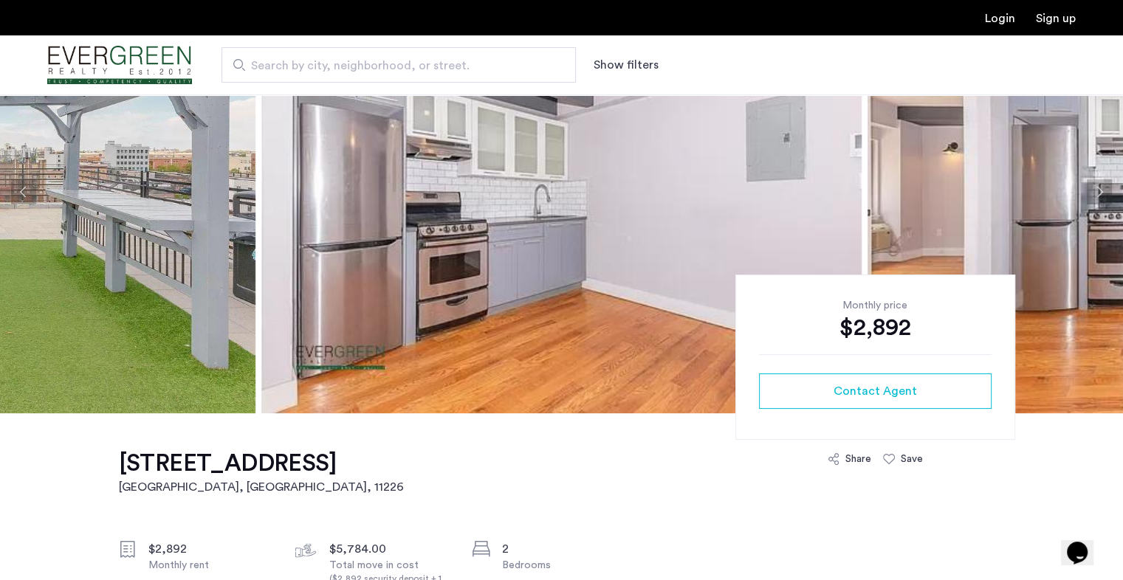
scroll to position [125, 0]
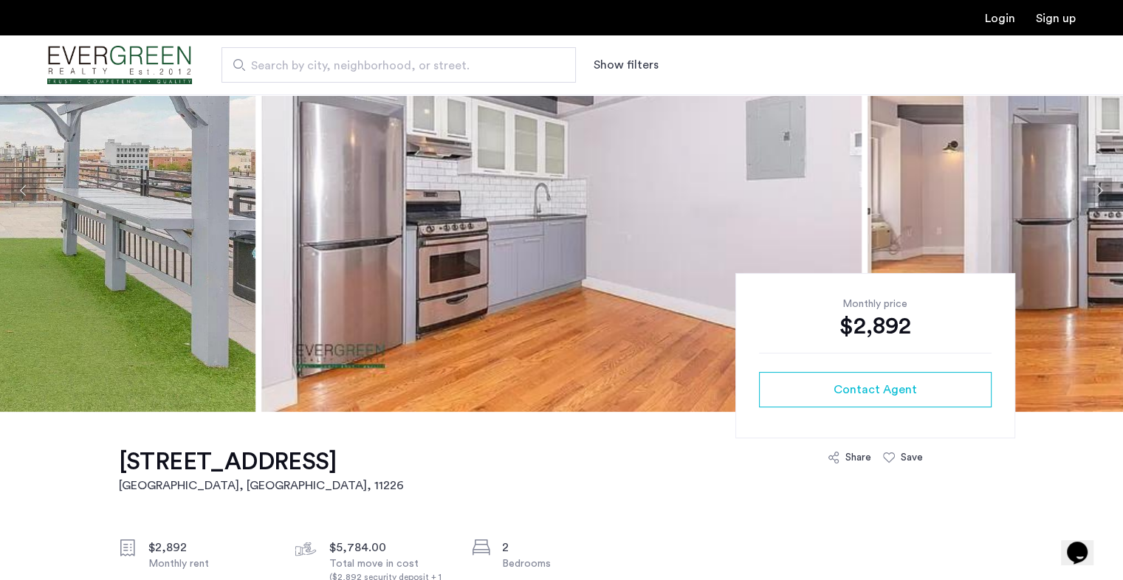
click at [1097, 190] on button "Next apartment" at bounding box center [1098, 190] width 25 height 25
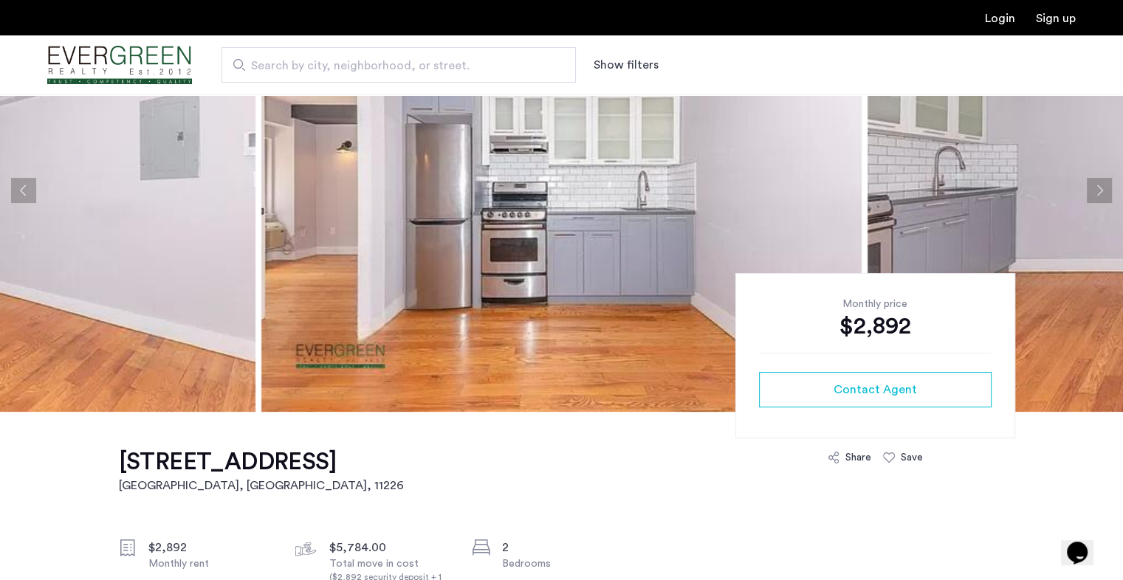
click at [1097, 190] on button "Next apartment" at bounding box center [1098, 190] width 25 height 25
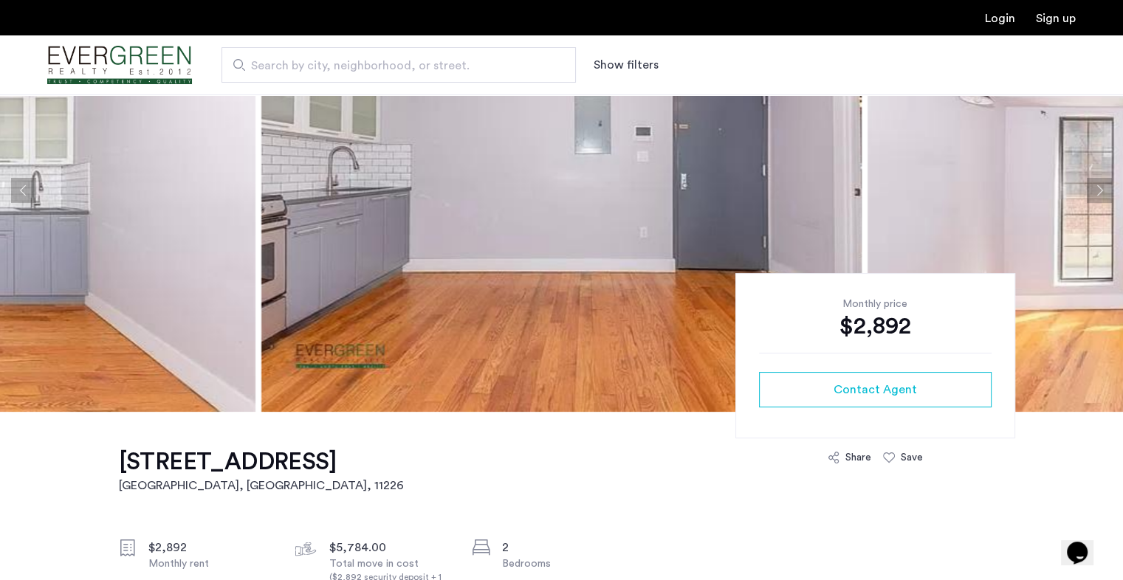
click at [1097, 190] on button "Next apartment" at bounding box center [1098, 190] width 25 height 25
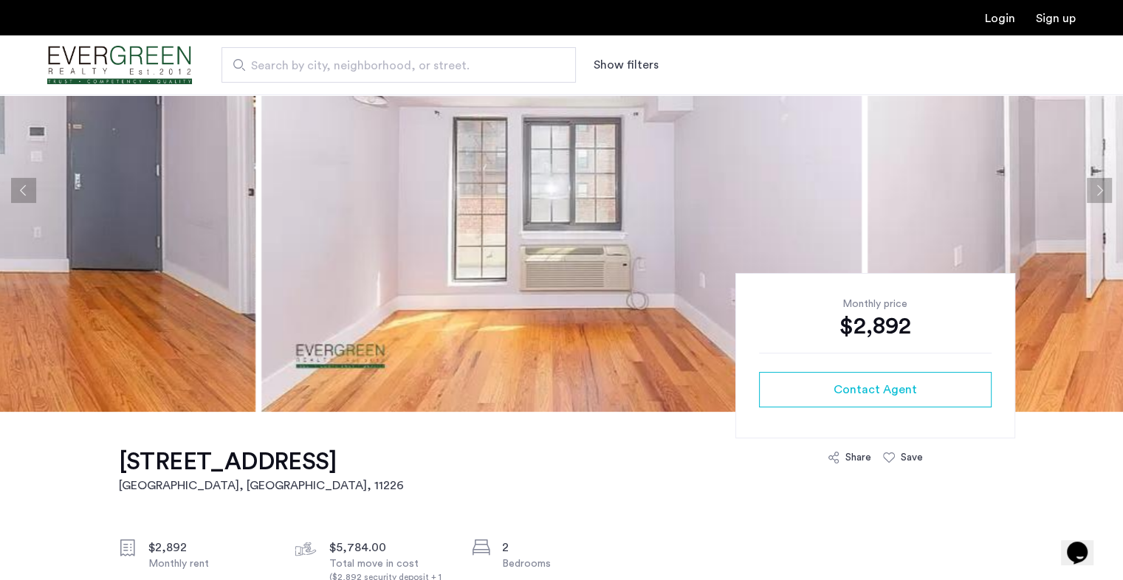
click at [1097, 190] on button "Next apartment" at bounding box center [1098, 190] width 25 height 25
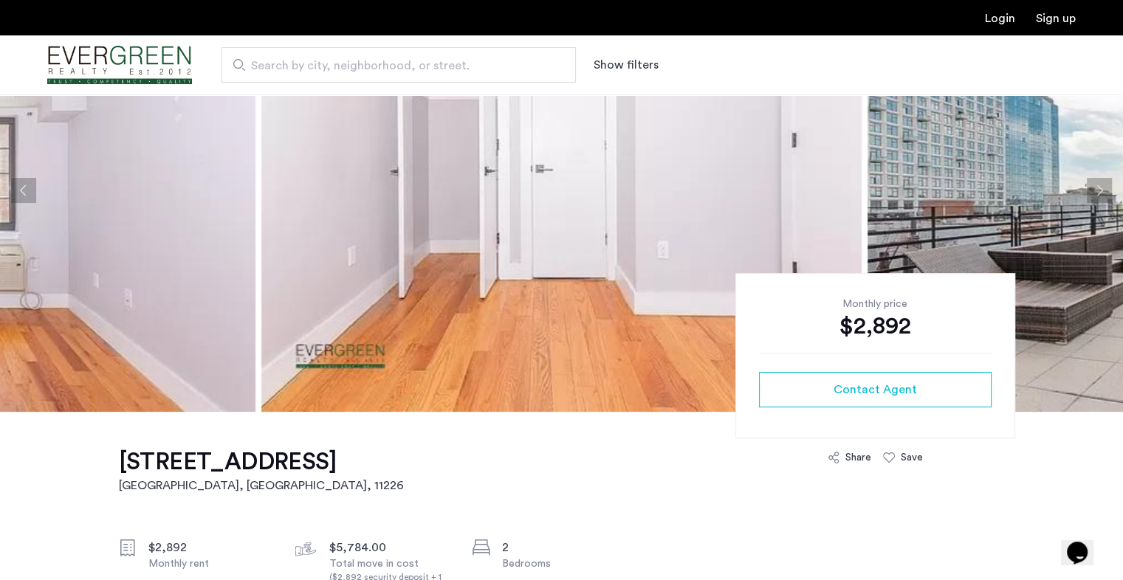
click at [1097, 190] on button "Next apartment" at bounding box center [1098, 190] width 25 height 25
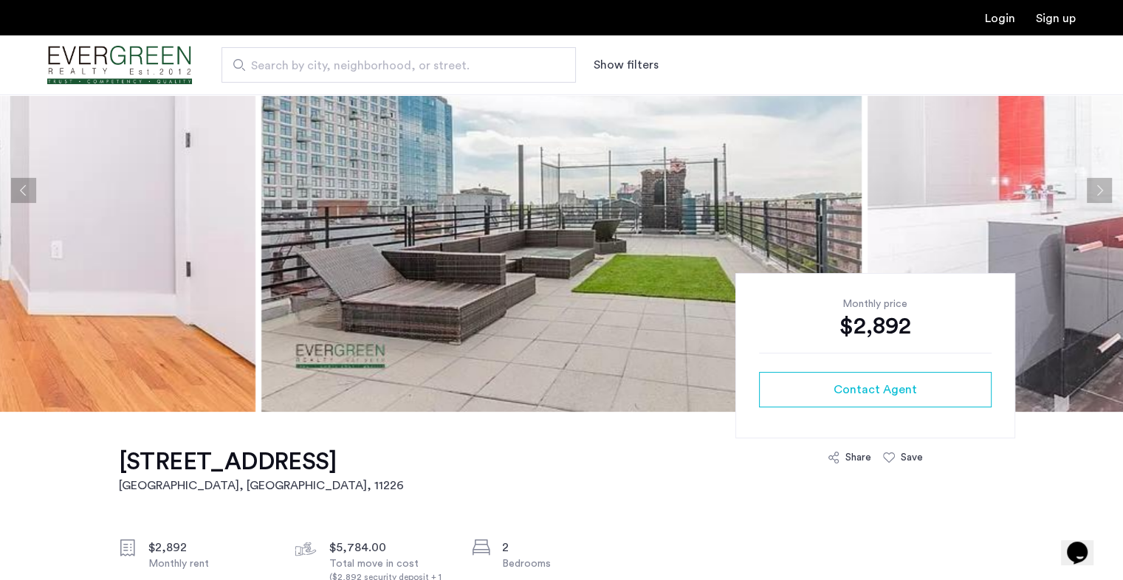
click at [1097, 190] on button "Next apartment" at bounding box center [1098, 190] width 25 height 25
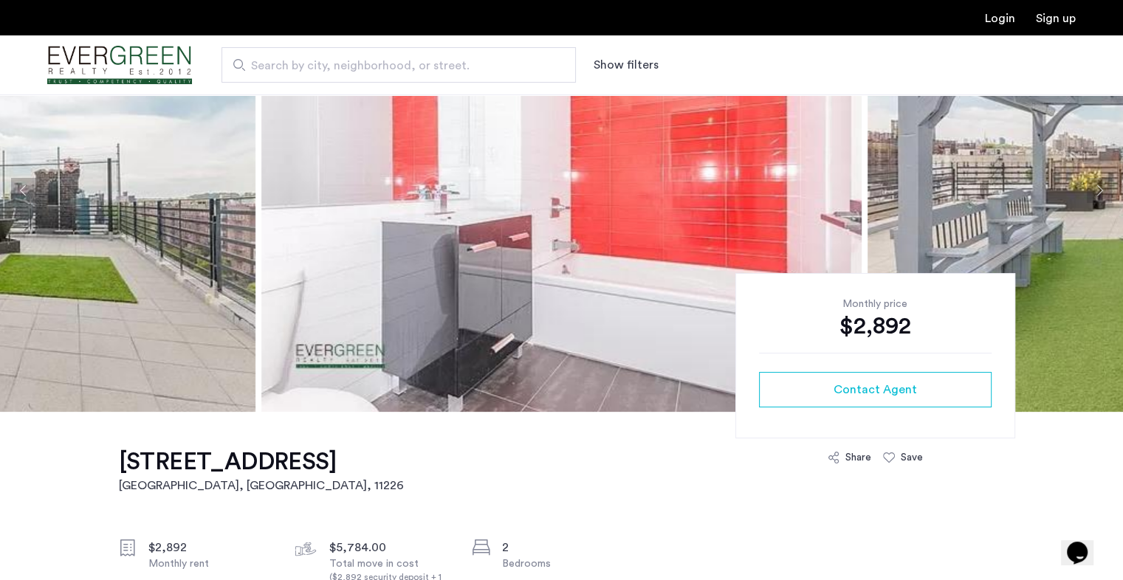
click at [1097, 190] on button "Next apartment" at bounding box center [1098, 190] width 25 height 25
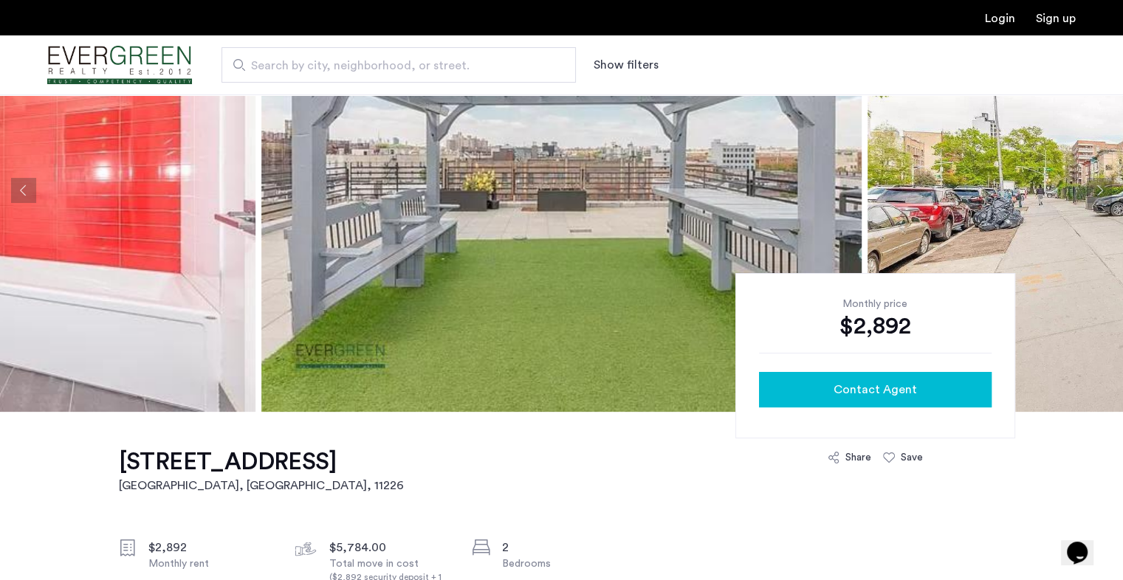
click at [908, 393] on span "Contact Agent" at bounding box center [874, 390] width 83 height 18
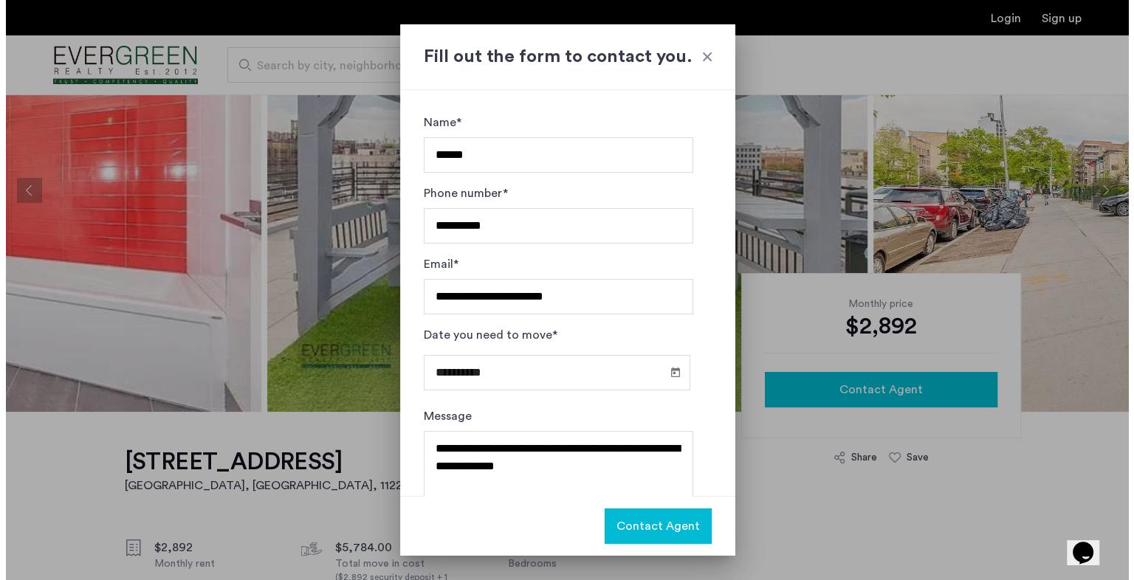
scroll to position [0, 0]
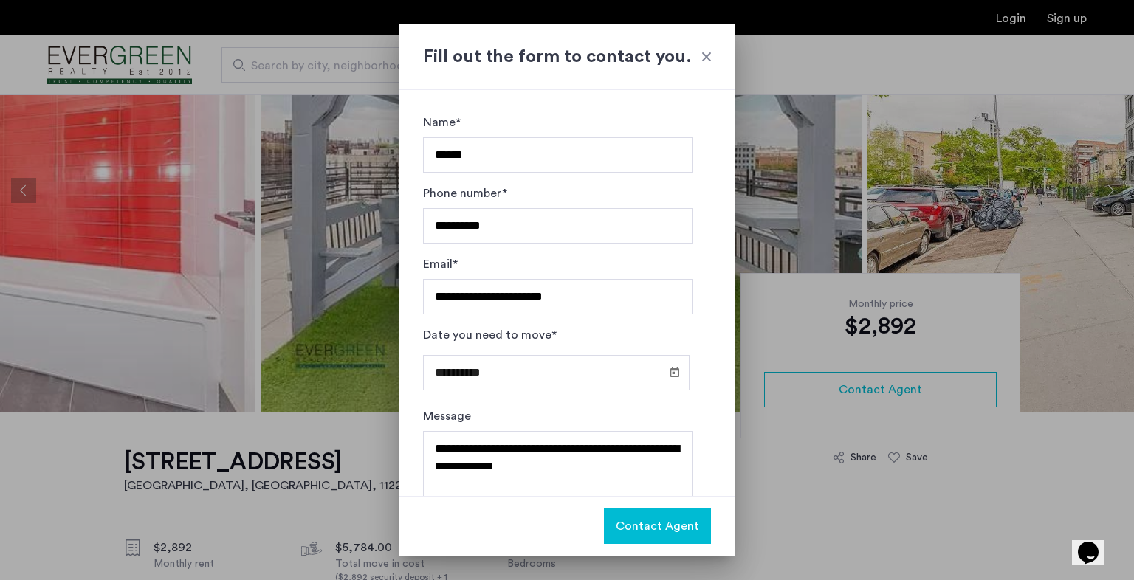
click at [637, 520] on span "Contact Agent" at bounding box center [656, 526] width 83 height 18
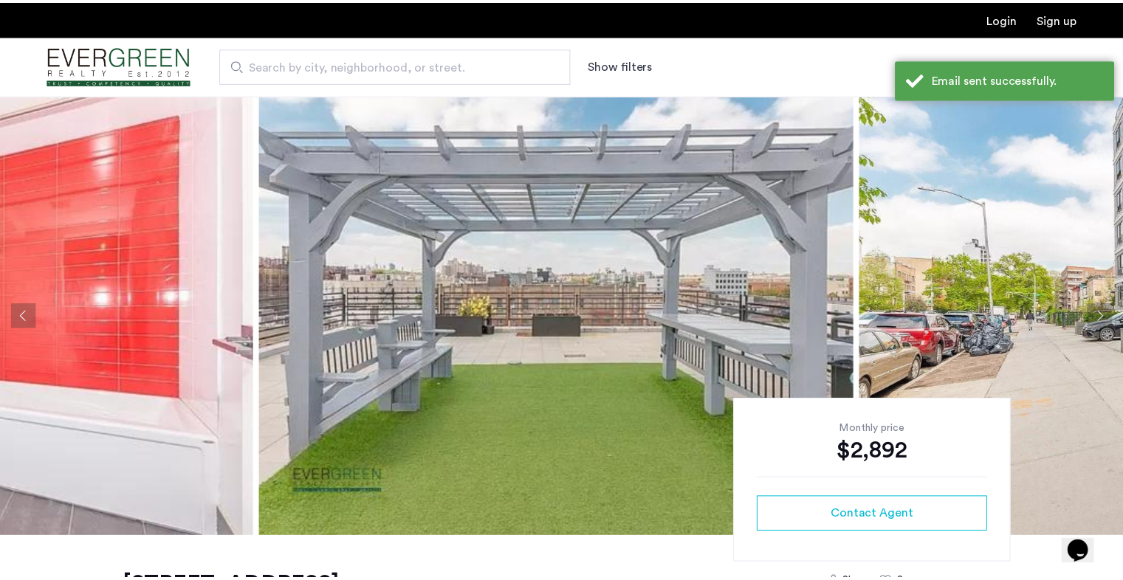
scroll to position [125, 0]
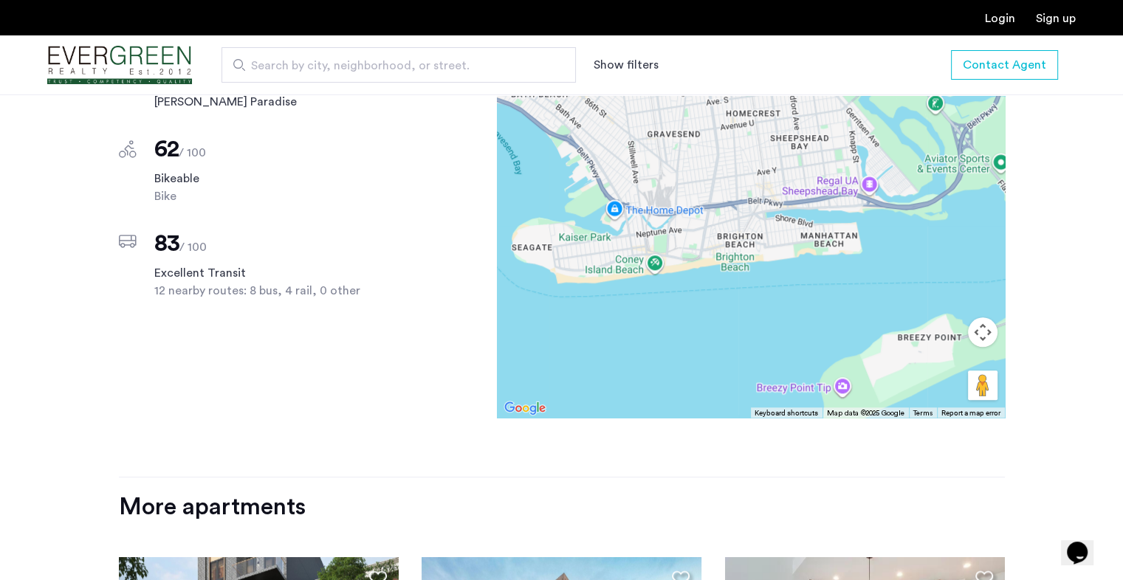
scroll to position [1331, 0]
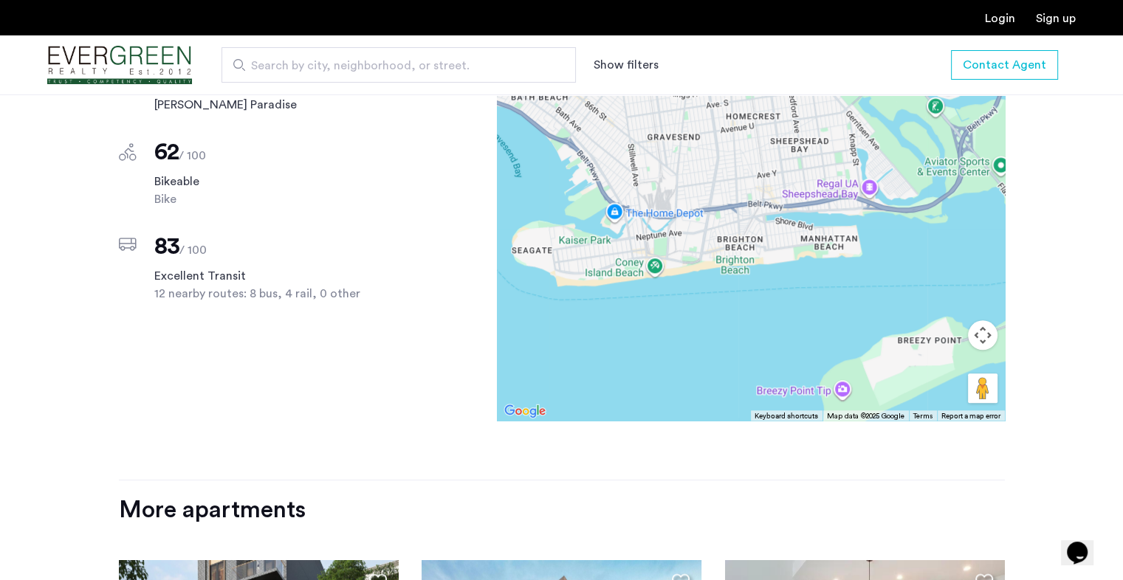
click at [672, 208] on div at bounding box center [751, 213] width 508 height 413
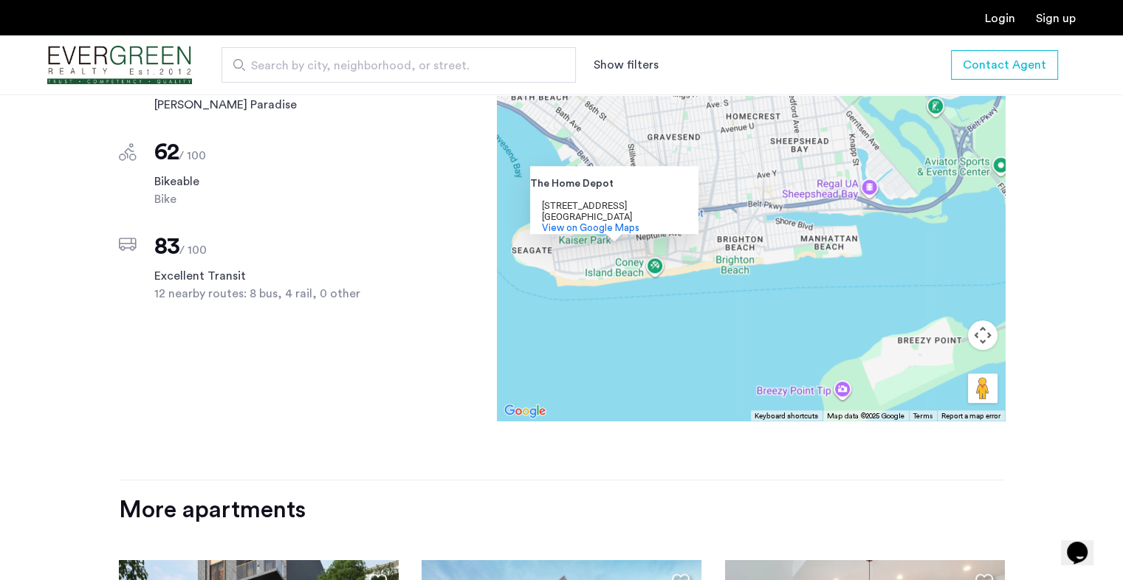
click at [672, 211] on div "Brooklyn, NY 11214" at bounding box center [608, 216] width 133 height 11
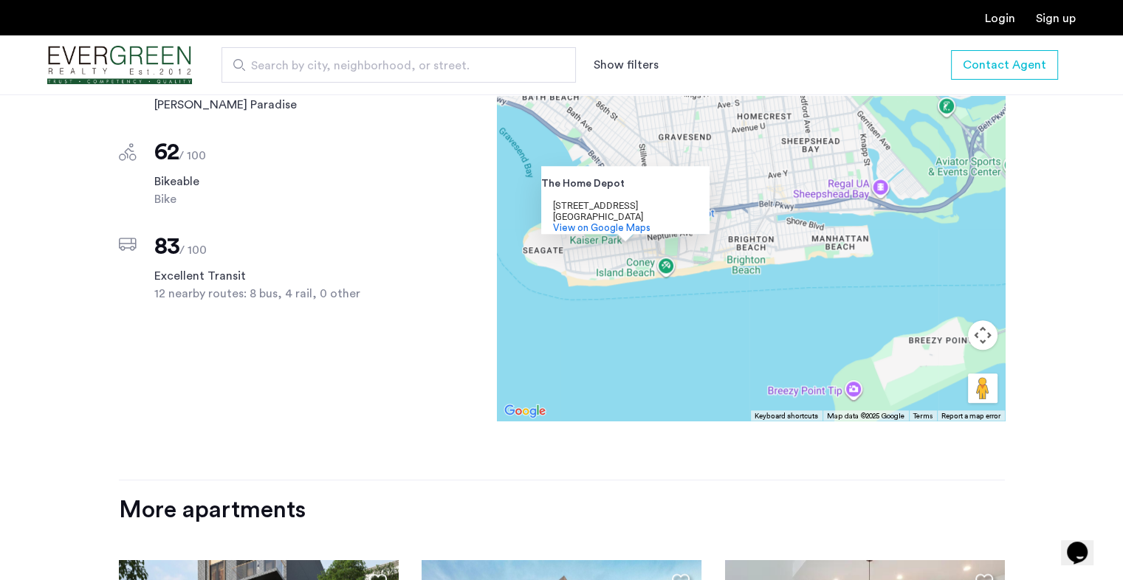
click at [734, 176] on div "The Home Depot The Home Depot 2970 Cropsey Ave Brooklyn, NY 11214 View on Googl…" at bounding box center [751, 213] width 508 height 413
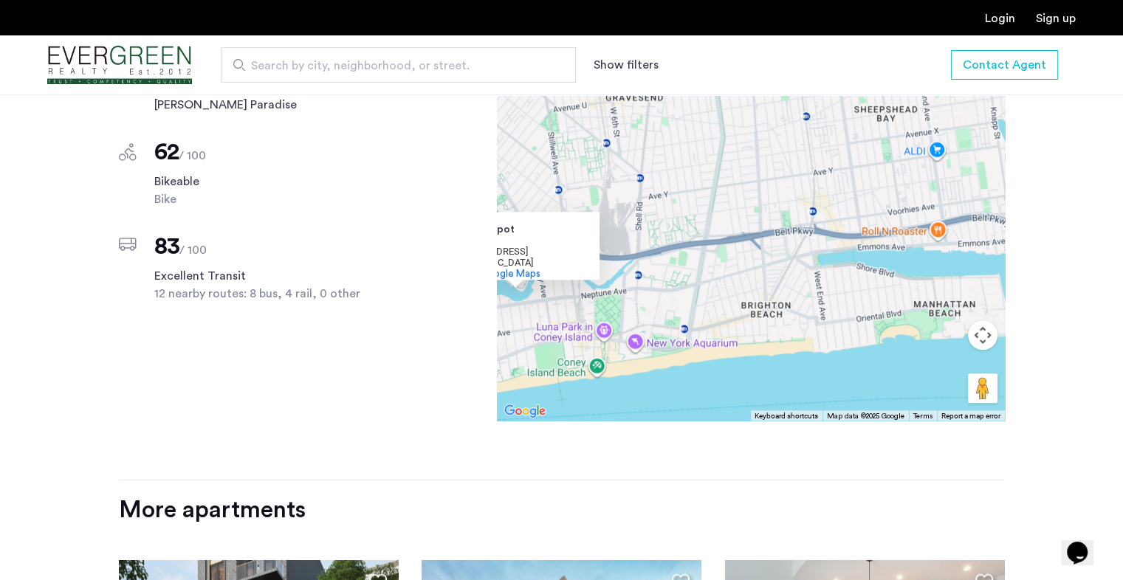
click at [1077, 205] on div "2785 East 15th Street, Unit 2F Brooklyn, NY , 11235 1 months free $2,850 - Gros…" at bounding box center [561, 49] width 1123 height 1684
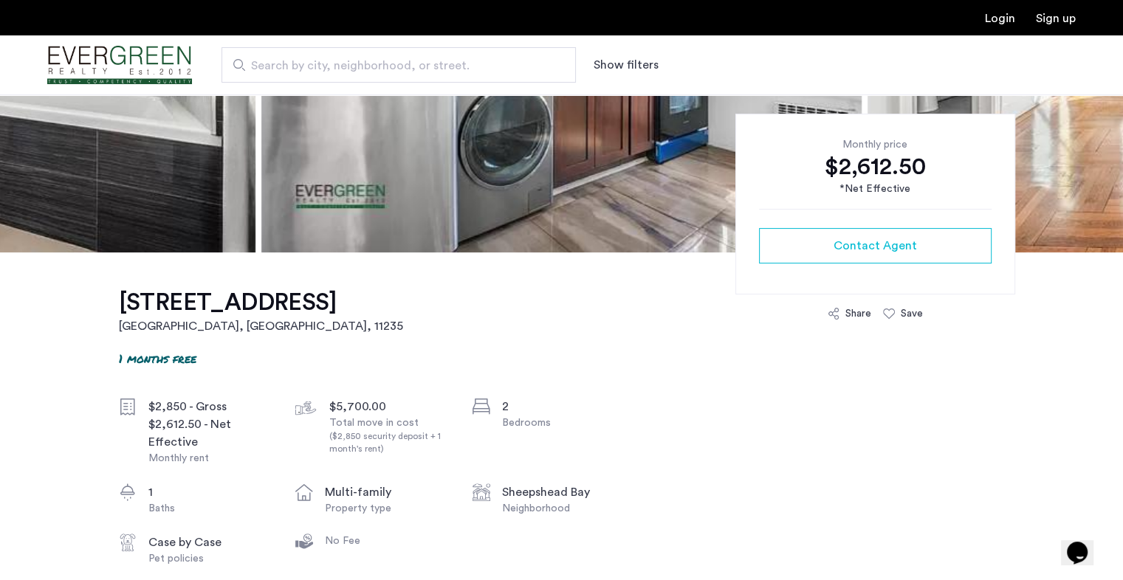
scroll to position [283, 0]
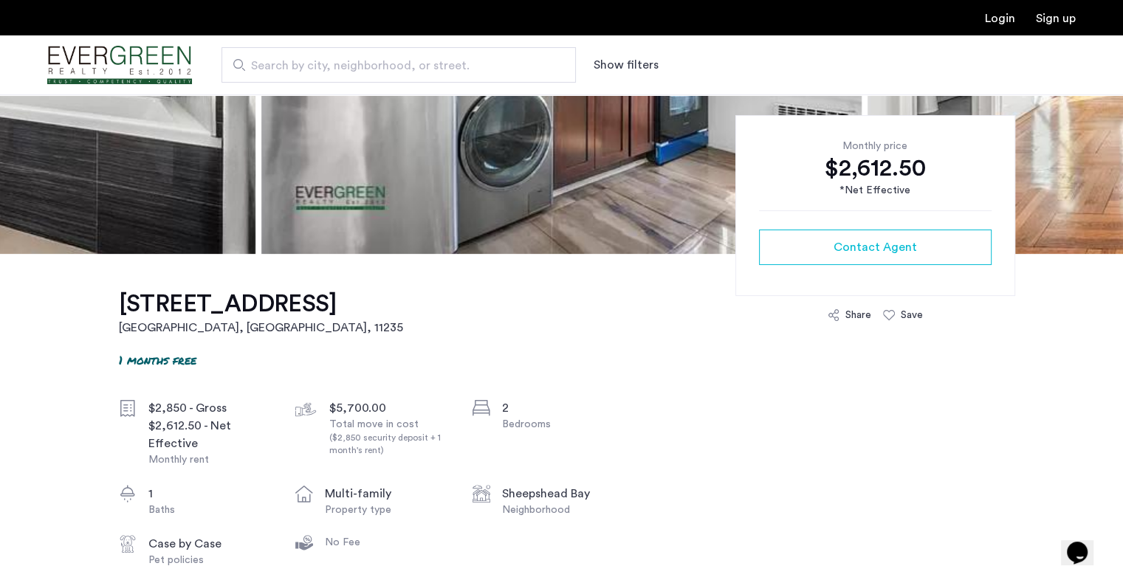
click at [277, 301] on h1 "2785 East 15th Street, Unit 2F" at bounding box center [261, 304] width 284 height 30
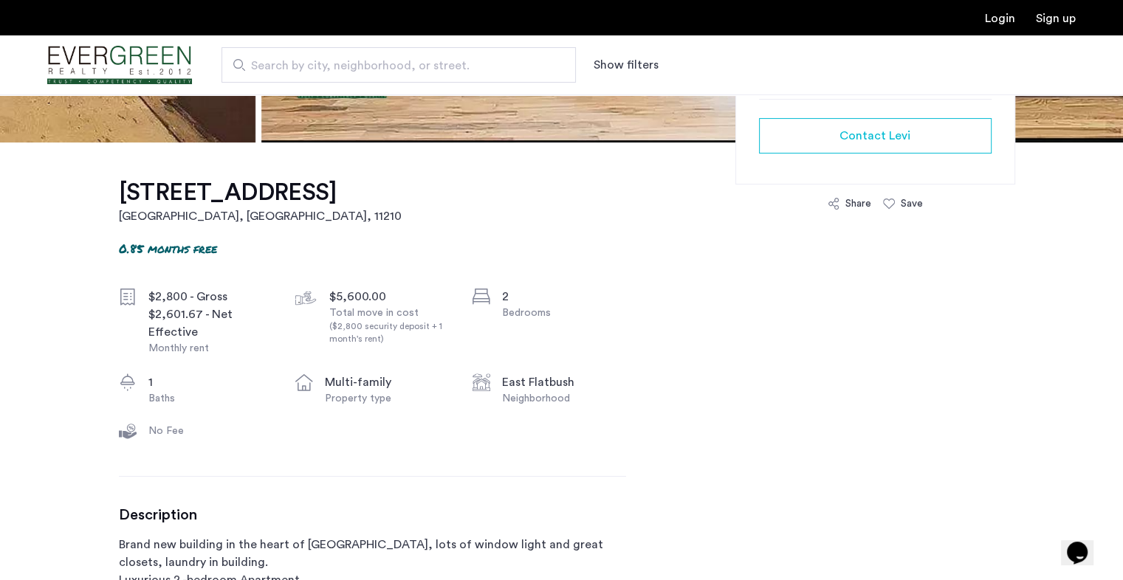
scroll to position [396, 0]
click at [238, 194] on h1 "[STREET_ADDRESS]" at bounding box center [260, 192] width 283 height 30
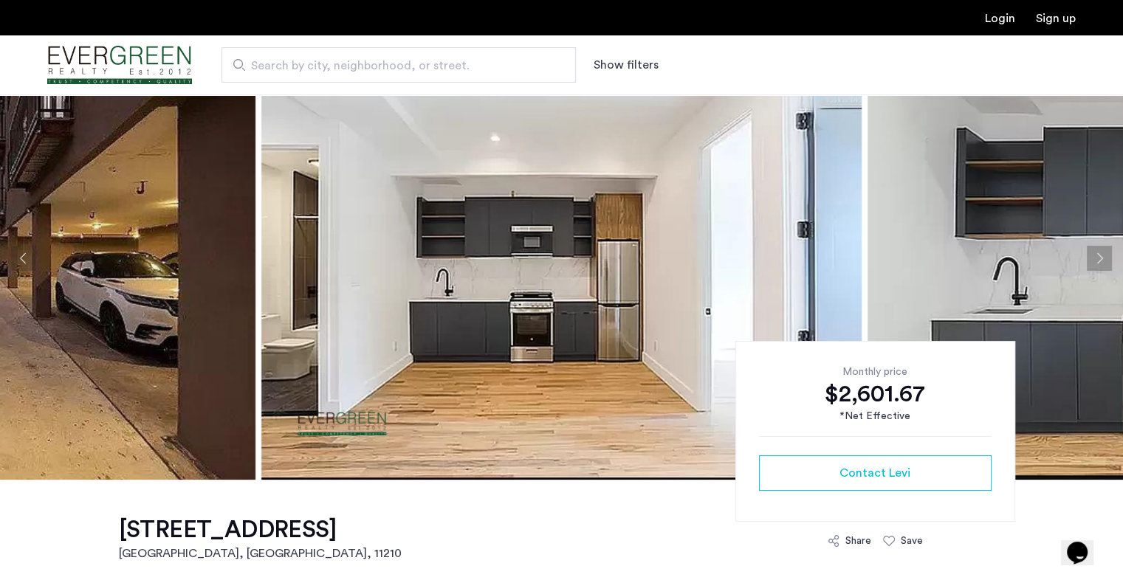
scroll to position [0, 0]
